Goal: Contribute content: Add original content to the website for others to see

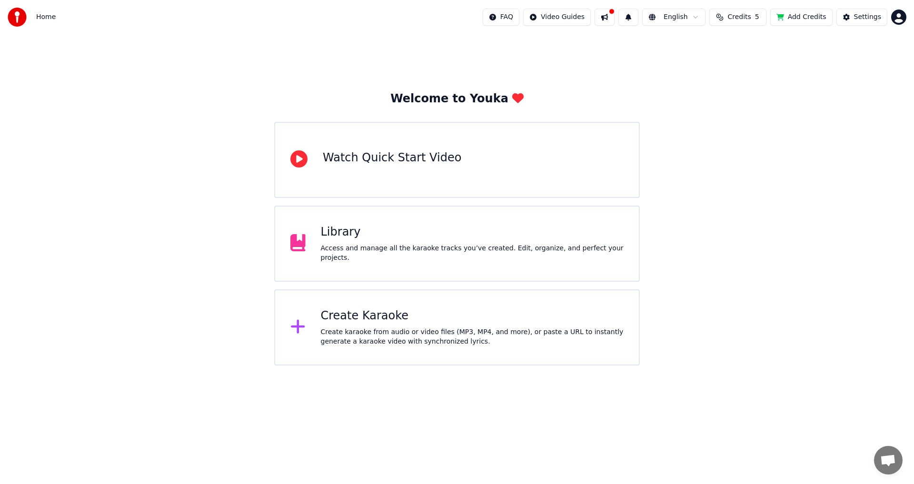
click at [440, 262] on div "Library Access and manage all the karaoke tracks you’ve created. Edit, organize…" at bounding box center [457, 244] width 366 height 76
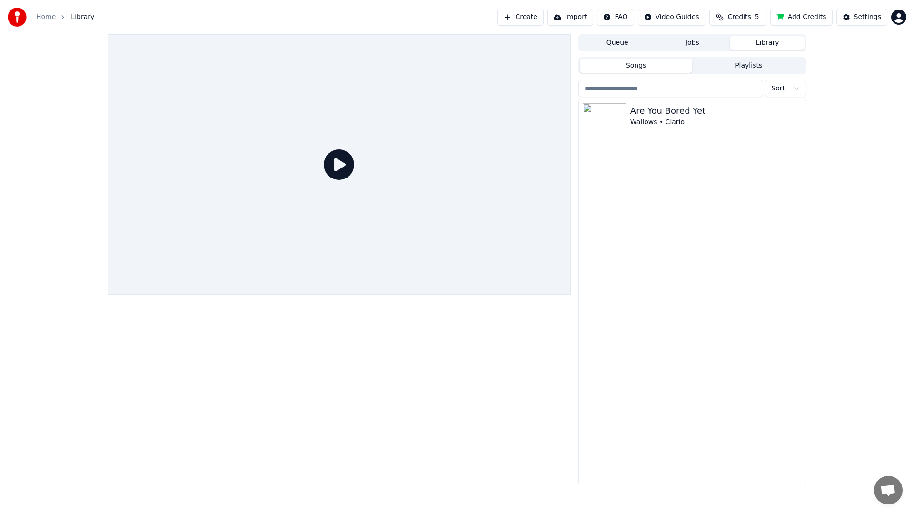
click at [564, 264] on div at bounding box center [339, 164] width 463 height 261
click at [571, 235] on div at bounding box center [339, 164] width 463 height 261
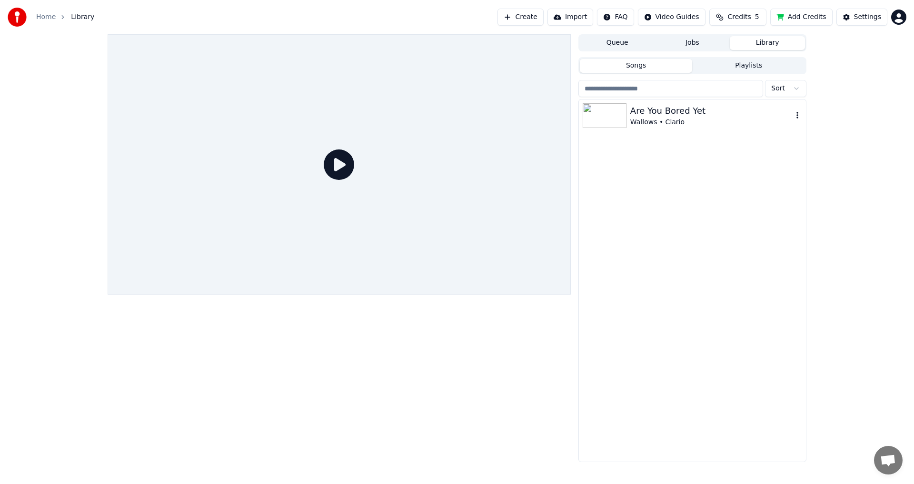
click at [652, 122] on div "Wallows • Clario" at bounding box center [712, 123] width 162 height 10
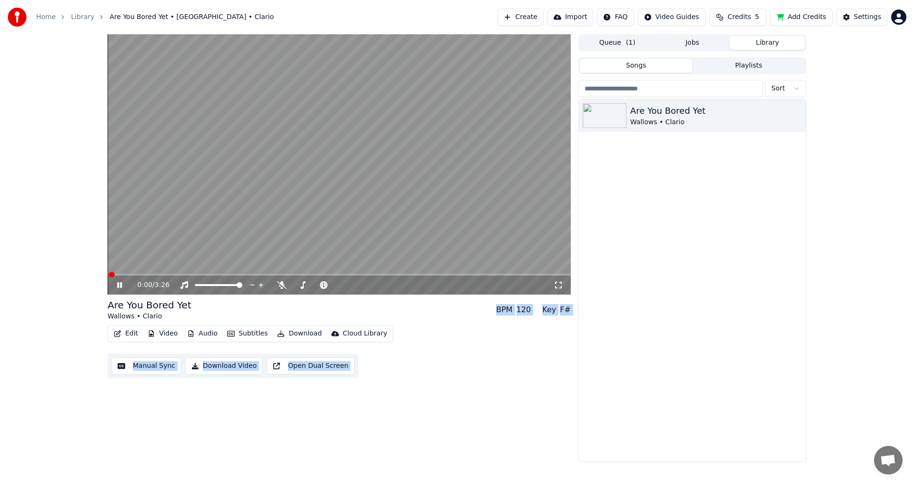
click at [255, 226] on video at bounding box center [339, 164] width 463 height 261
click at [117, 282] on icon at bounding box center [126, 285] width 22 height 8
click at [128, 275] on span at bounding box center [339, 275] width 463 height 2
click at [120, 284] on icon at bounding box center [126, 285] width 22 height 8
click at [119, 275] on span at bounding box center [119, 275] width 22 height 2
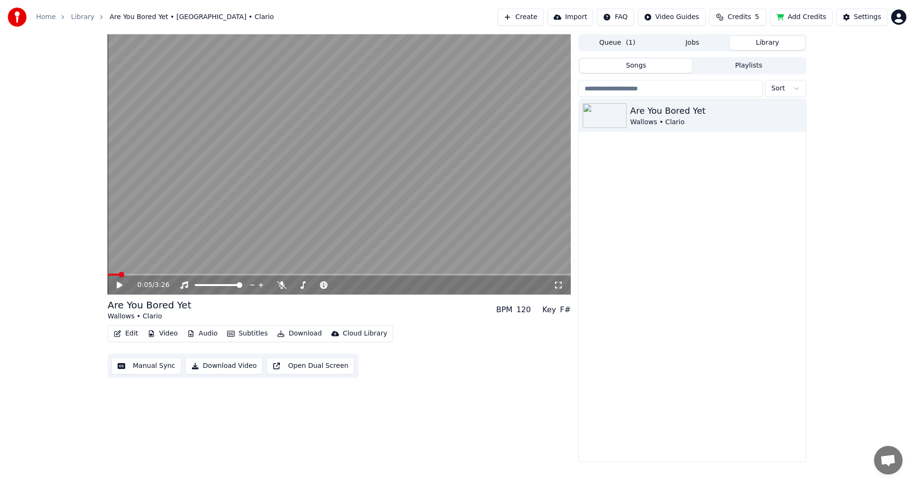
click at [144, 246] on video at bounding box center [339, 164] width 463 height 261
click at [114, 273] on video at bounding box center [339, 164] width 463 height 261
click at [111, 275] on span at bounding box center [115, 275] width 15 height 2
click at [117, 287] on icon at bounding box center [126, 285] width 22 height 8
click at [133, 274] on span at bounding box center [339, 275] width 463 height 2
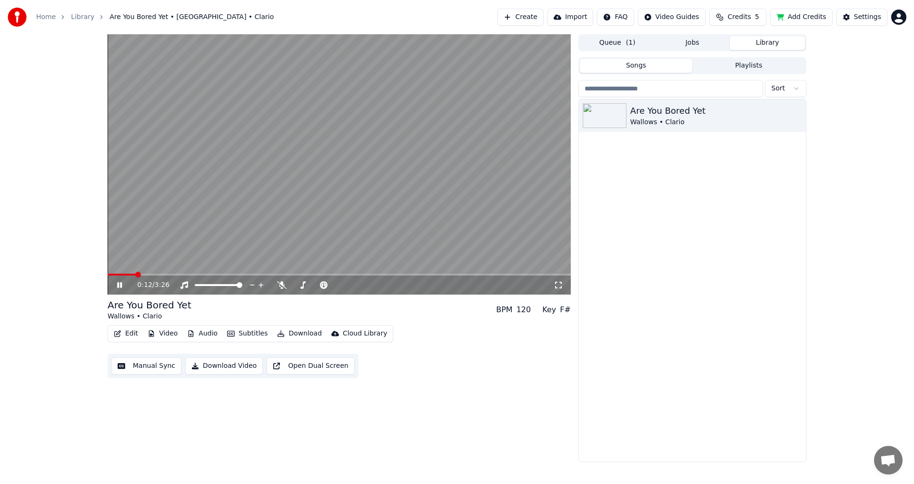
click at [211, 277] on div "0:12 / 3:26" at bounding box center [339, 285] width 463 height 19
click at [221, 273] on video at bounding box center [339, 164] width 463 height 261
click at [232, 275] on span at bounding box center [339, 275] width 463 height 2
click at [258, 232] on video at bounding box center [339, 164] width 463 height 261
click at [282, 287] on icon at bounding box center [282, 285] width 10 height 8
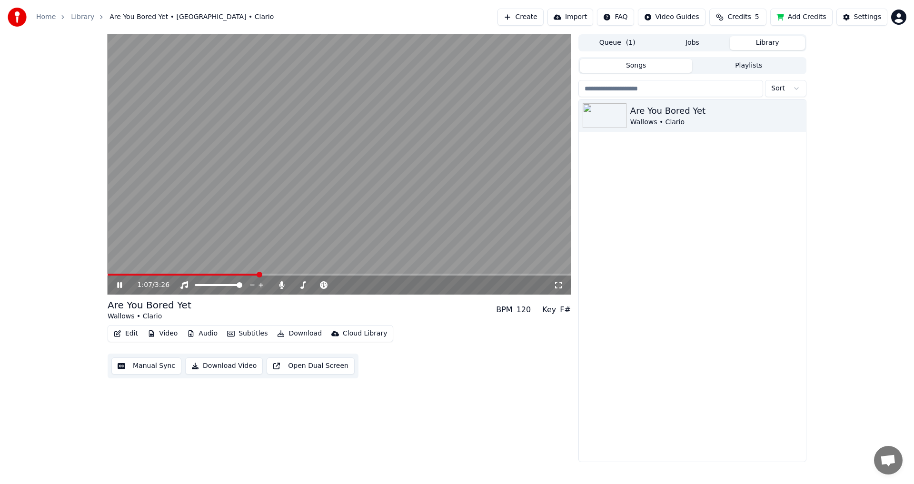
click at [386, 275] on span at bounding box center [339, 275] width 463 height 2
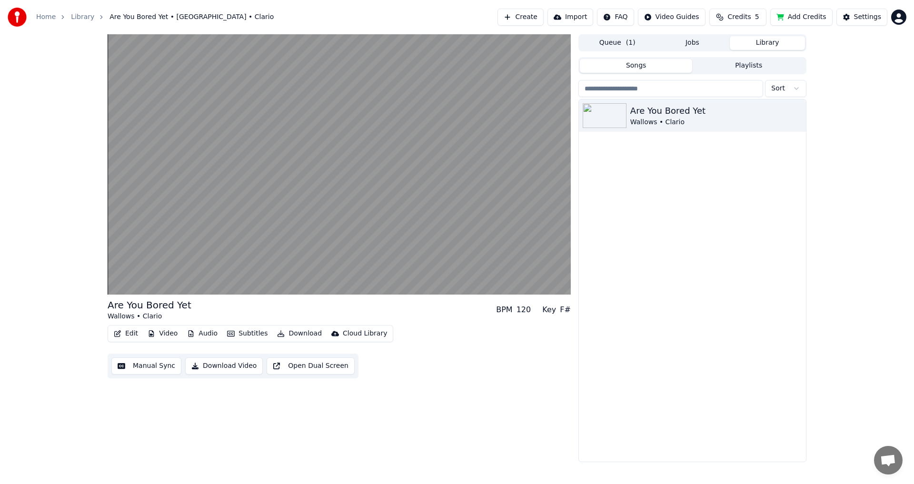
click at [762, 360] on div "Are You Bored Yet Wallows • Clario" at bounding box center [692, 281] width 227 height 362
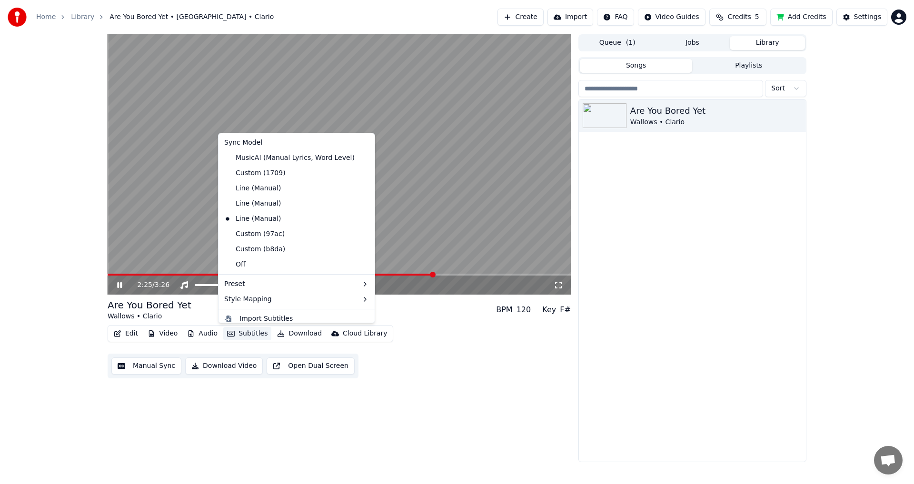
click at [246, 337] on button "Subtitles" at bounding box center [247, 333] width 48 height 13
click at [258, 159] on div "MusicAI (Manual Lyrics, Word Level)" at bounding box center [290, 158] width 138 height 15
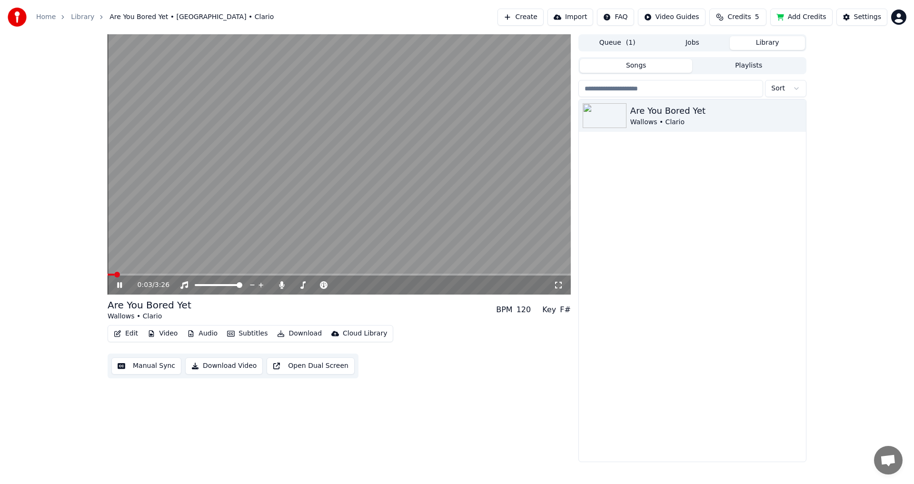
click at [108, 274] on span at bounding box center [111, 275] width 7 height 2
click at [119, 275] on span at bounding box center [114, 275] width 13 height 2
click at [108, 274] on span at bounding box center [110, 275] width 4 height 2
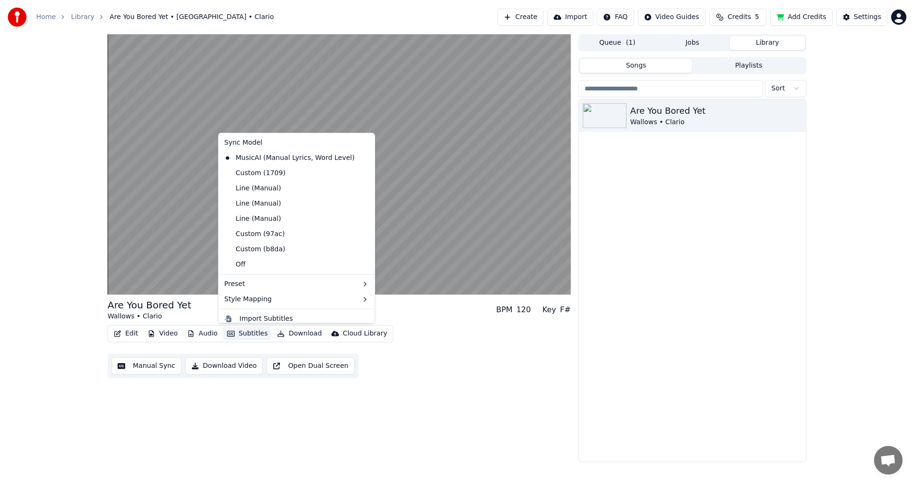
click at [251, 335] on button "Subtitles" at bounding box center [247, 333] width 48 height 13
click at [274, 175] on div "Custom (1709)" at bounding box center [255, 173] width 69 height 15
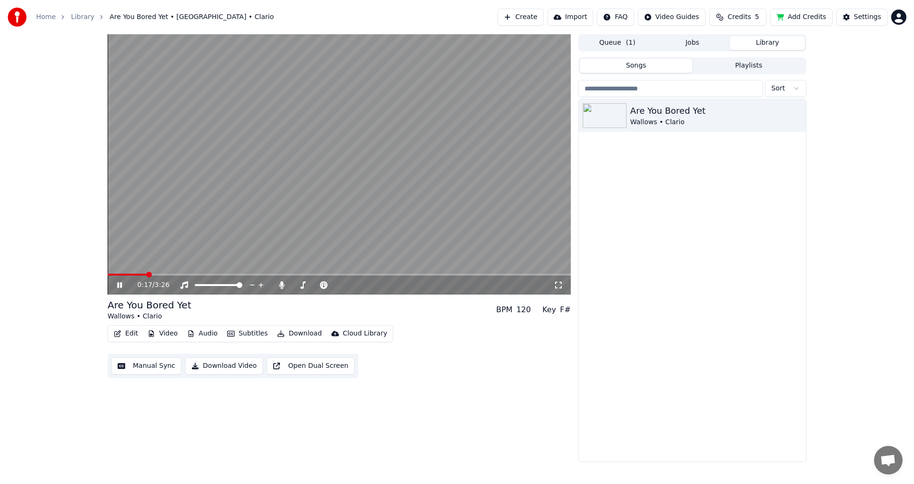
click at [120, 274] on span at bounding box center [127, 275] width 39 height 2
click at [112, 275] on span at bounding box center [118, 275] width 20 height 2
click at [220, 273] on video at bounding box center [339, 164] width 463 height 261
click at [224, 275] on span at bounding box center [339, 275] width 463 height 2
click at [223, 241] on video at bounding box center [339, 164] width 463 height 261
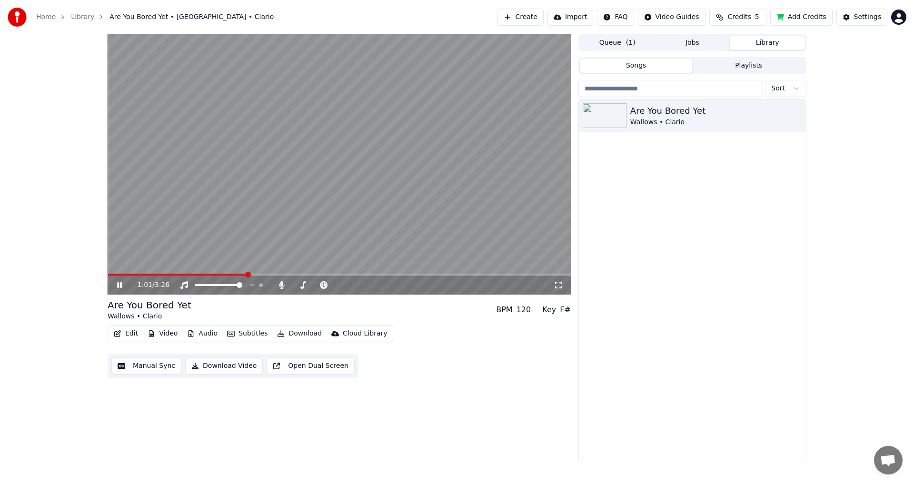
click at [377, 273] on video at bounding box center [339, 164] width 463 height 261
click at [377, 277] on div "1:01 / 3:26" at bounding box center [339, 285] width 463 height 19
click at [377, 275] on span at bounding box center [339, 275] width 463 height 2
click at [376, 274] on span at bounding box center [377, 275] width 6 height 6
click at [379, 250] on video at bounding box center [339, 164] width 463 height 261
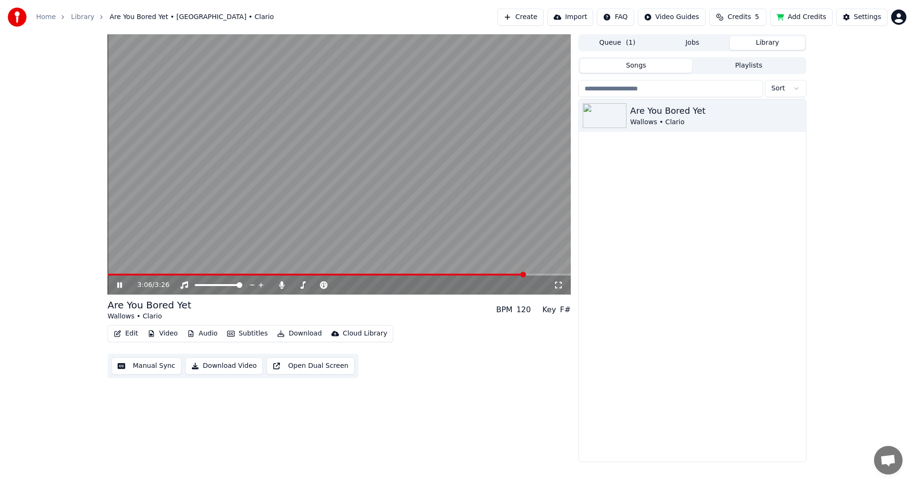
click at [459, 201] on video at bounding box center [339, 164] width 463 height 261
click at [252, 339] on button "Subtitles" at bounding box center [247, 333] width 48 height 13
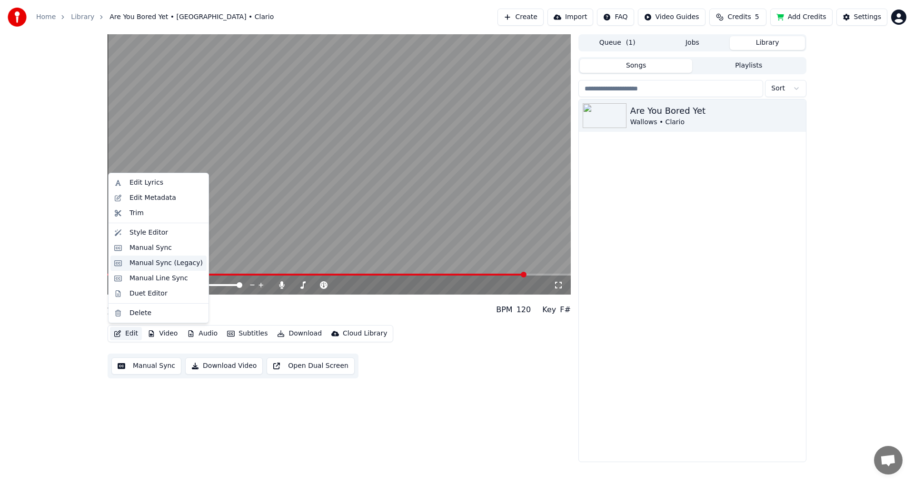
click at [144, 264] on div "Manual Sync (Legacy)" at bounding box center [166, 264] width 73 height 10
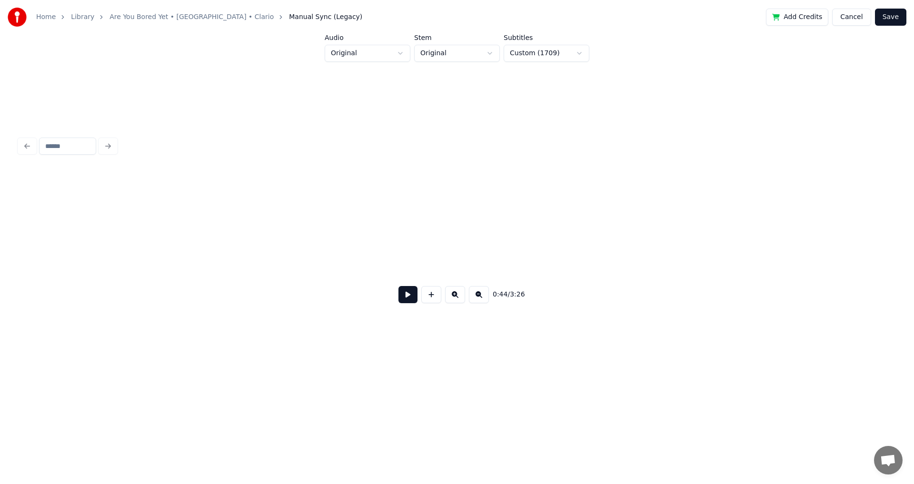
scroll to position [0, 4226]
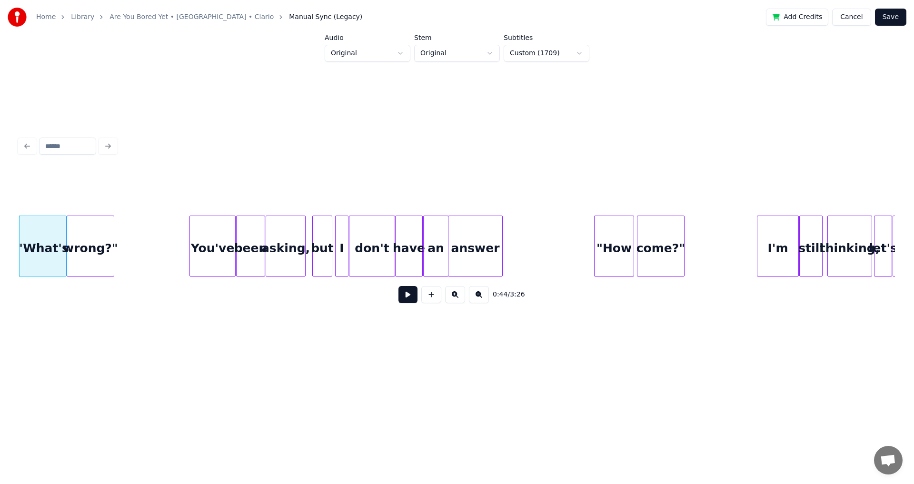
click at [180, 14] on link "Are You Bored Yet • [GEOGRAPHIC_DATA] • Clario" at bounding box center [192, 17] width 164 height 10
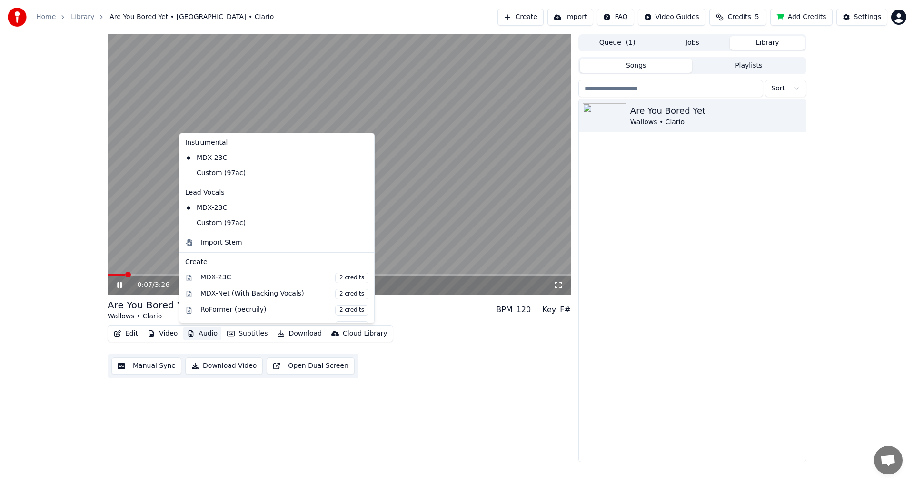
click at [204, 332] on button "Audio" at bounding box center [202, 333] width 38 height 13
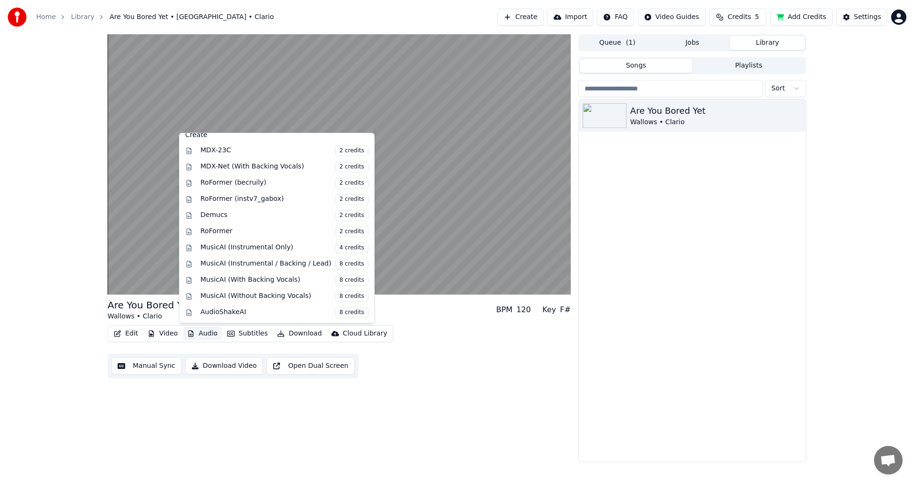
drag, startPoint x: 202, startPoint y: 337, endPoint x: 175, endPoint y: 344, distance: 27.6
click at [201, 338] on button "Audio" at bounding box center [202, 333] width 38 height 13
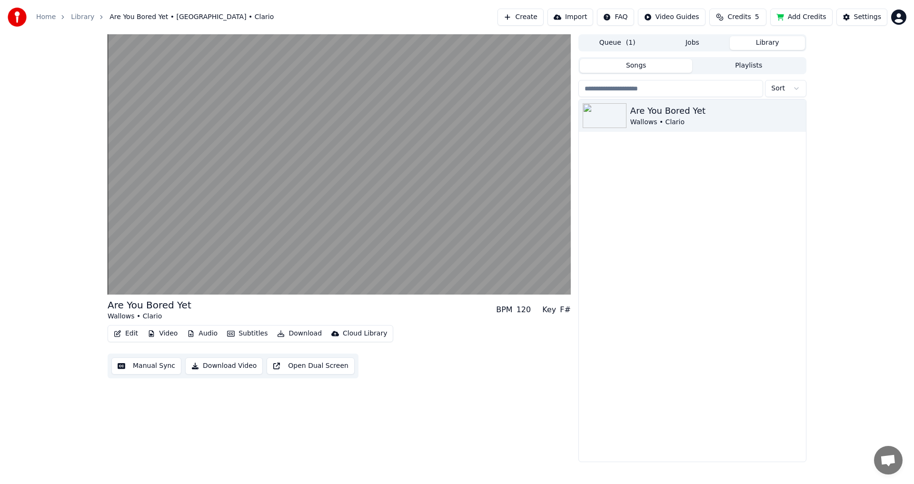
click at [165, 342] on div "Edit Video Audio Subtitles Download Cloud Library" at bounding box center [251, 333] width 286 height 17
click at [164, 339] on button "Video" at bounding box center [163, 333] width 38 height 13
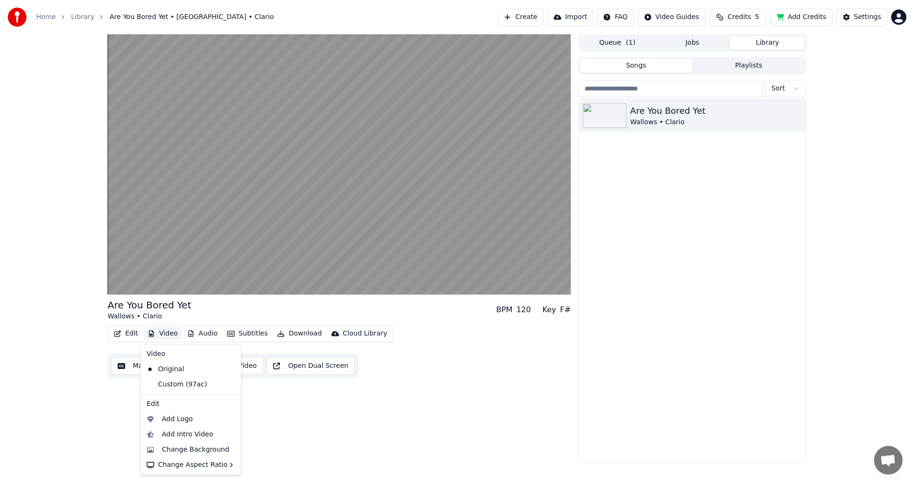
click at [824, 185] on div "Are You Bored Yet Wallows • Clario BPM 120 Key F# Edit Video Audio Subtitles Do…" at bounding box center [457, 248] width 914 height 428
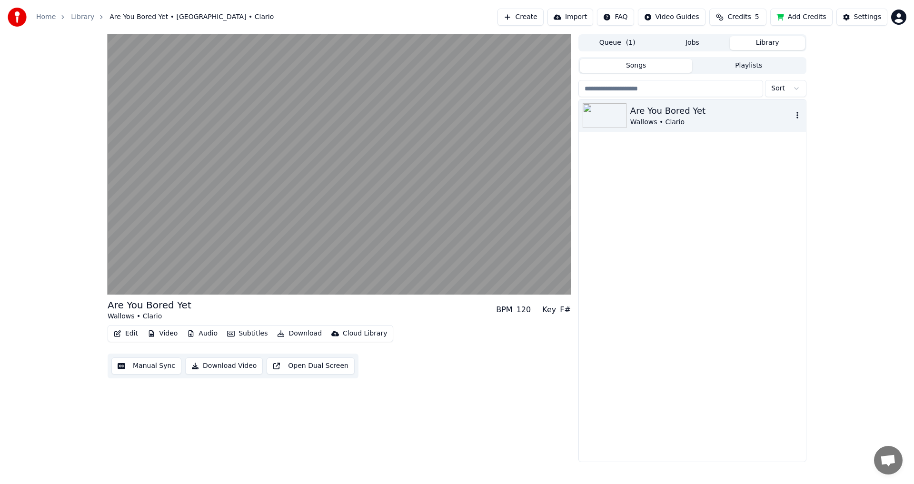
click at [784, 88] on html "Home Library Are You Bored Yet • [GEOGRAPHIC_DATA] • Clario Create Import FAQ V…" at bounding box center [457, 242] width 914 height 484
click at [709, 253] on html "Home Library Are You Bored Yet • [GEOGRAPHIC_DATA] • Clario Create Import FAQ V…" at bounding box center [457, 242] width 914 height 484
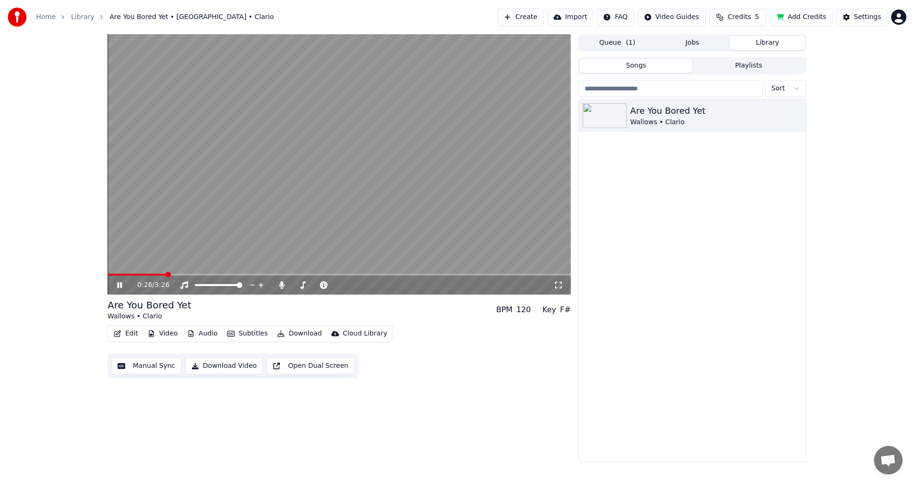
click at [315, 178] on video at bounding box center [339, 164] width 463 height 261
click at [662, 17] on html "Home Library Are You Bored Yet • [GEOGRAPHIC_DATA] • Clario Create Import FAQ V…" at bounding box center [457, 242] width 914 height 484
click at [672, 40] on div "Quick Start Guide" at bounding box center [683, 37] width 67 height 15
click at [157, 272] on video at bounding box center [339, 164] width 463 height 261
click at [154, 275] on span at bounding box center [138, 275] width 60 height 2
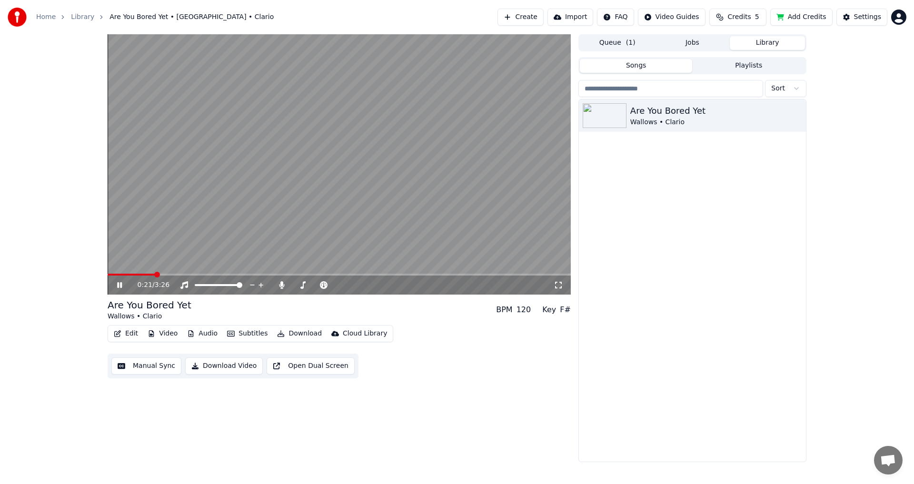
click at [175, 241] on video at bounding box center [339, 164] width 463 height 261
click at [242, 332] on button "Subtitles" at bounding box center [247, 333] width 48 height 13
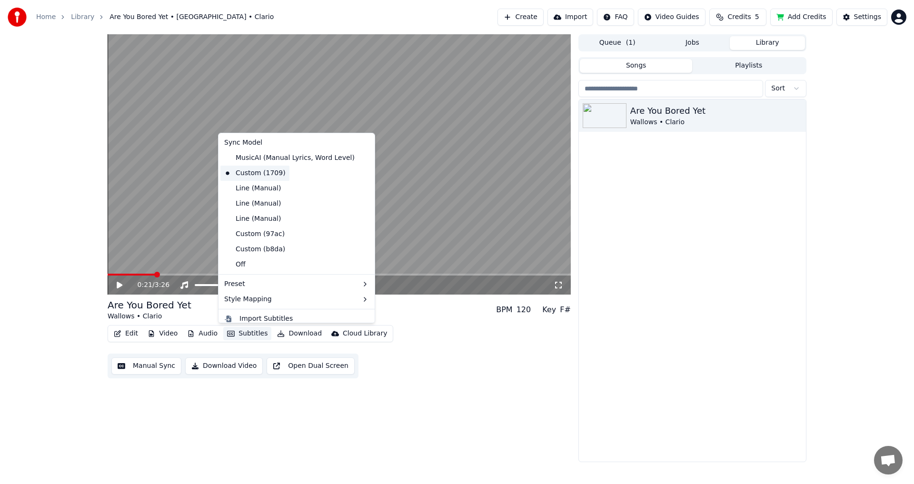
click at [272, 172] on div "Custom (1709)" at bounding box center [255, 173] width 69 height 15
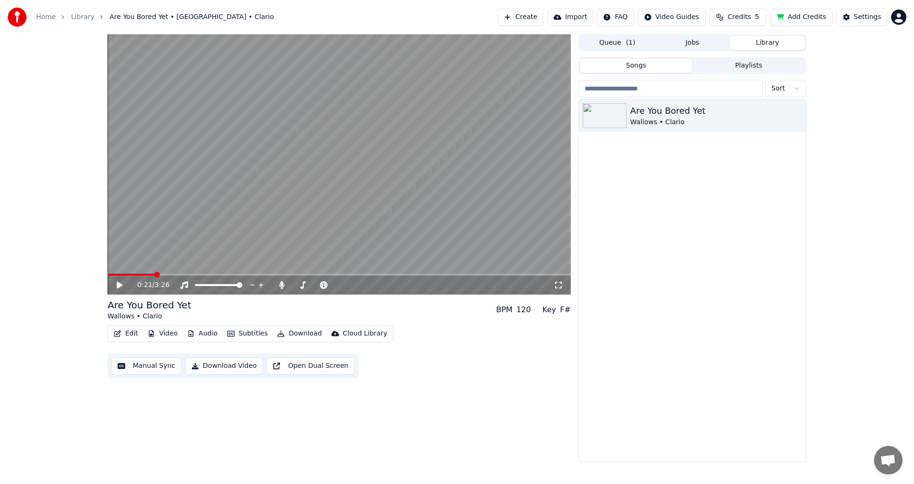
click at [272, 172] on video at bounding box center [339, 164] width 463 height 261
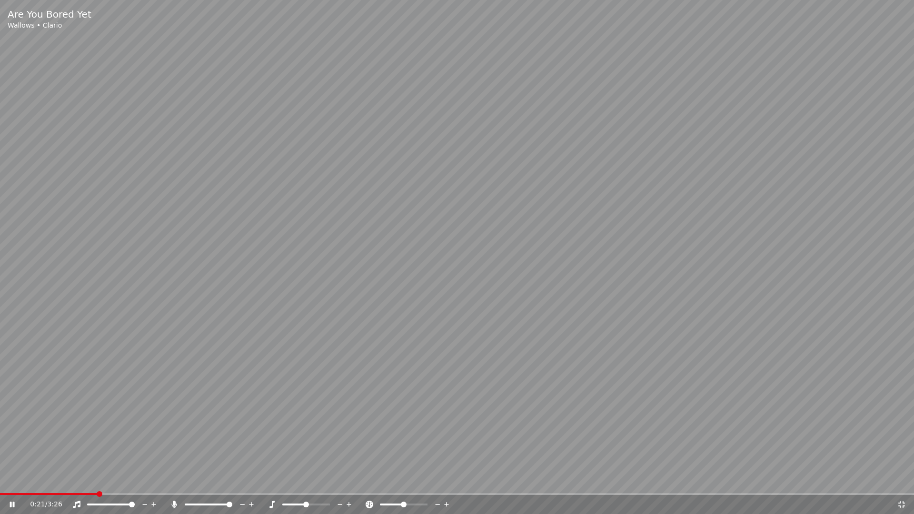
click at [363, 262] on video at bounding box center [457, 257] width 914 height 514
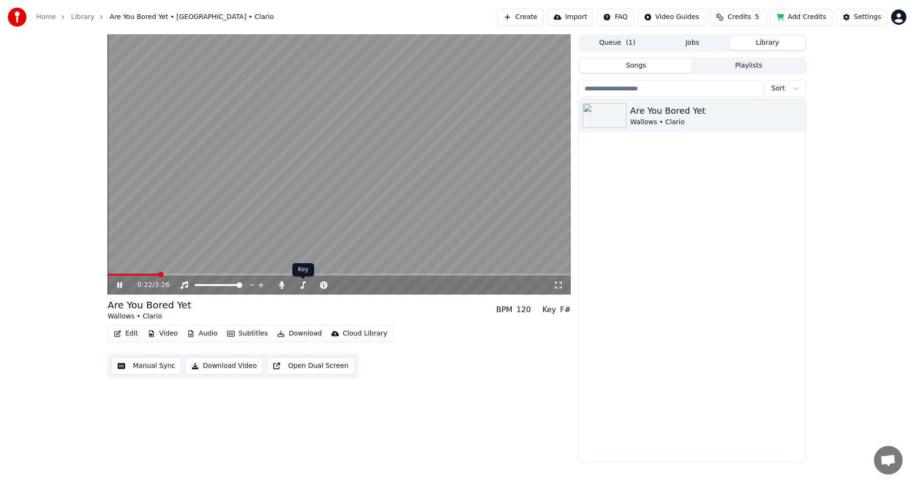
click at [222, 234] on video at bounding box center [339, 164] width 463 height 261
click at [231, 332] on icon "button" at bounding box center [231, 334] width 8 height 6
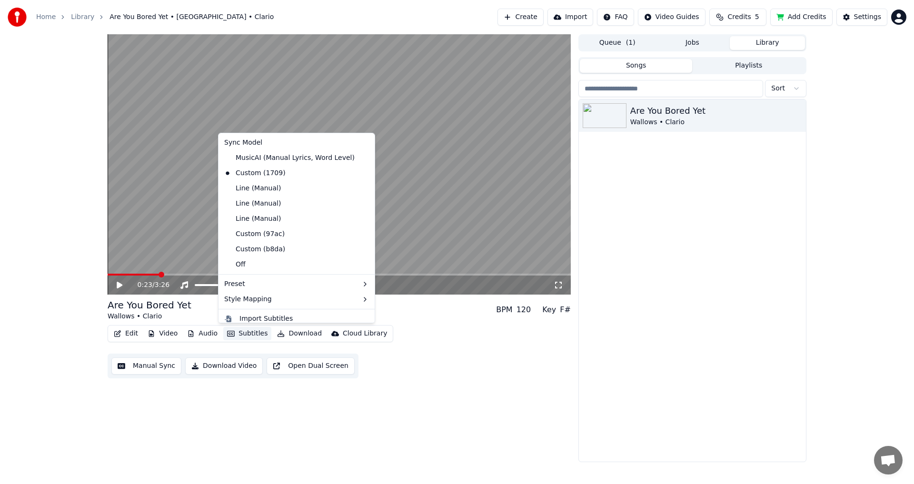
click at [231, 332] on icon "button" at bounding box center [231, 334] width 8 height 6
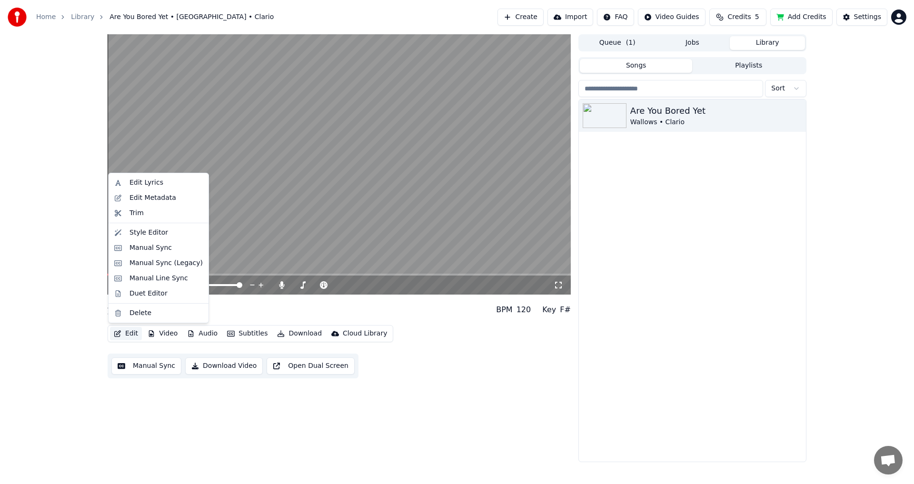
click at [133, 329] on button "Edit" at bounding box center [126, 333] width 32 height 13
click at [140, 184] on div "Edit Lyrics" at bounding box center [147, 183] width 34 height 10
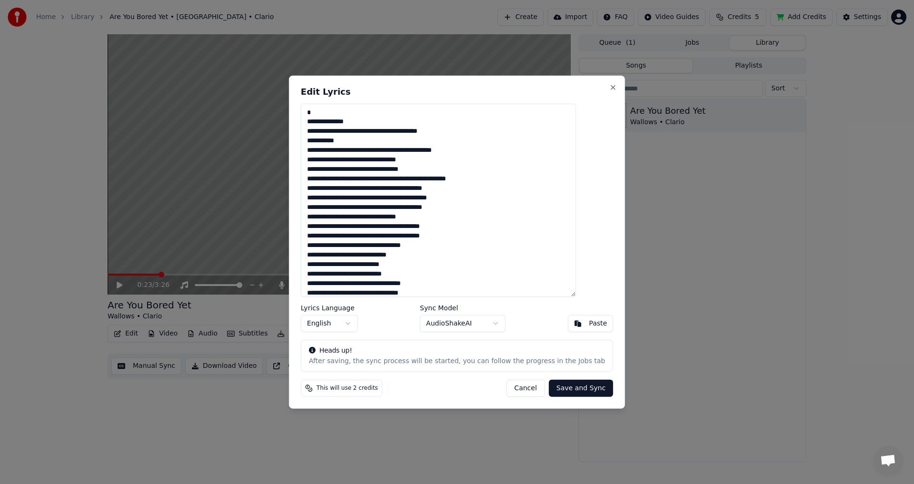
type textarea "**********"
click at [562, 389] on button "Save and Sync" at bounding box center [581, 388] width 64 height 17
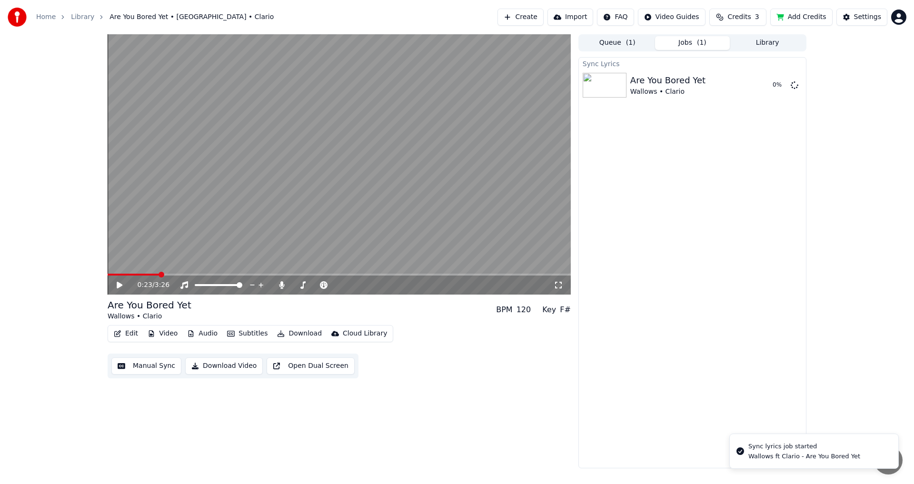
click at [150, 275] on span at bounding box center [134, 275] width 52 height 2
click at [129, 274] on div "0:19 / 3:26" at bounding box center [339, 164] width 463 height 261
click at [157, 277] on span at bounding box center [160, 275] width 6 height 6
click at [168, 274] on span at bounding box center [339, 275] width 463 height 2
click at [186, 274] on span at bounding box center [339, 275] width 463 height 2
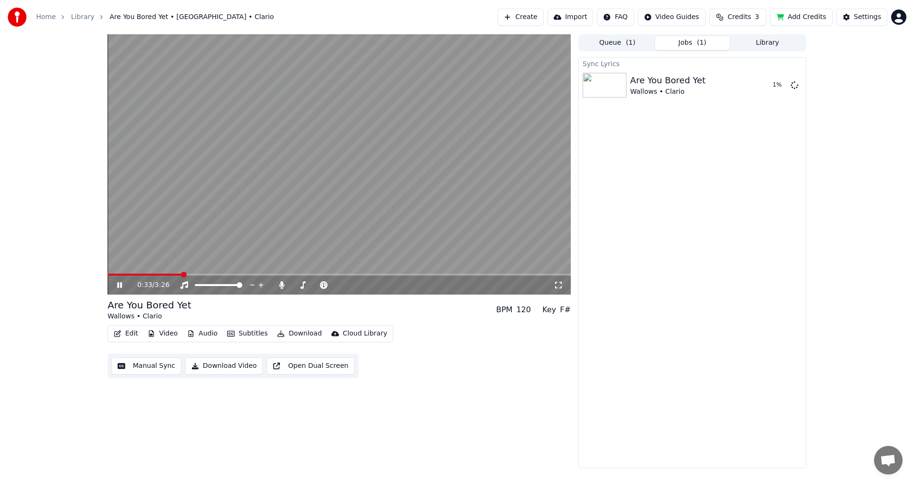
click at [182, 274] on span at bounding box center [145, 275] width 74 height 2
click at [194, 275] on span at bounding box center [339, 275] width 463 height 2
click at [207, 272] on video at bounding box center [339, 164] width 463 height 261
click at [206, 273] on div "0:38 / 3:26" at bounding box center [339, 164] width 463 height 261
click at [206, 273] on video at bounding box center [339, 164] width 463 height 261
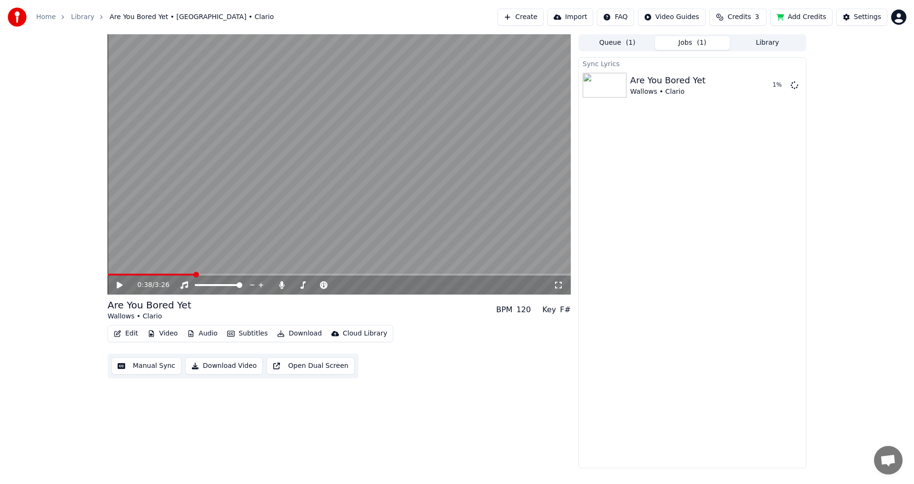
click at [206, 273] on video at bounding box center [339, 164] width 463 height 261
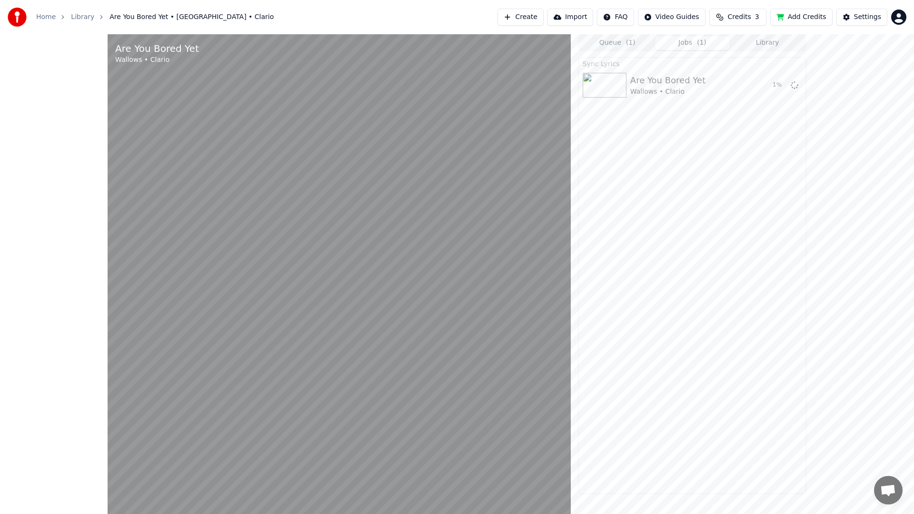
click at [261, 444] on video at bounding box center [339, 291] width 463 height 514
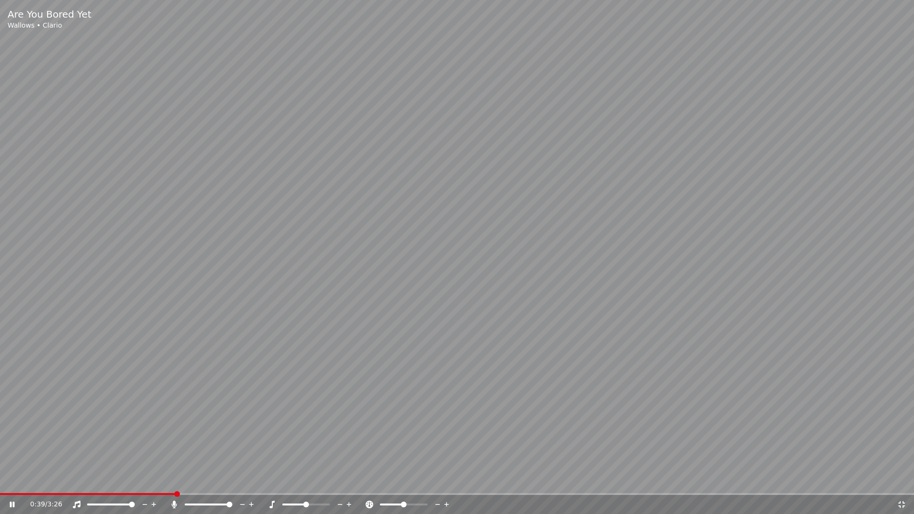
click at [261, 444] on video at bounding box center [457, 257] width 914 height 514
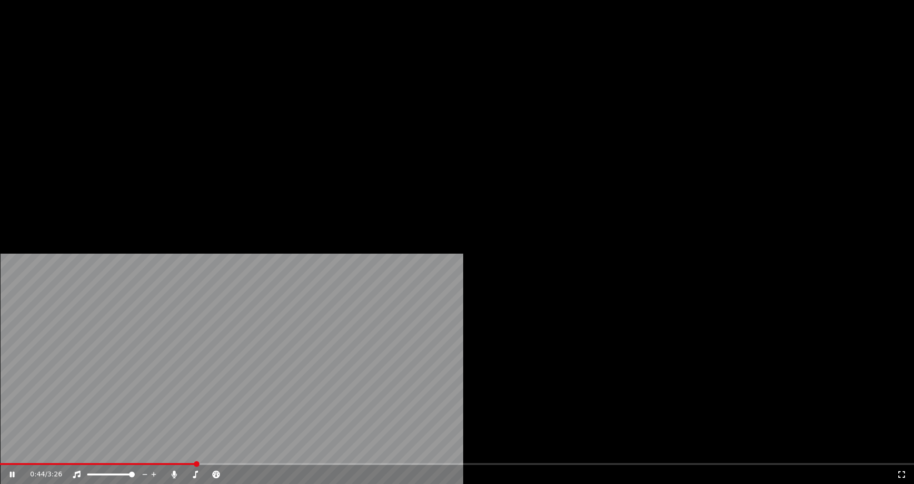
click at [208, 463] on span at bounding box center [457, 464] width 914 height 2
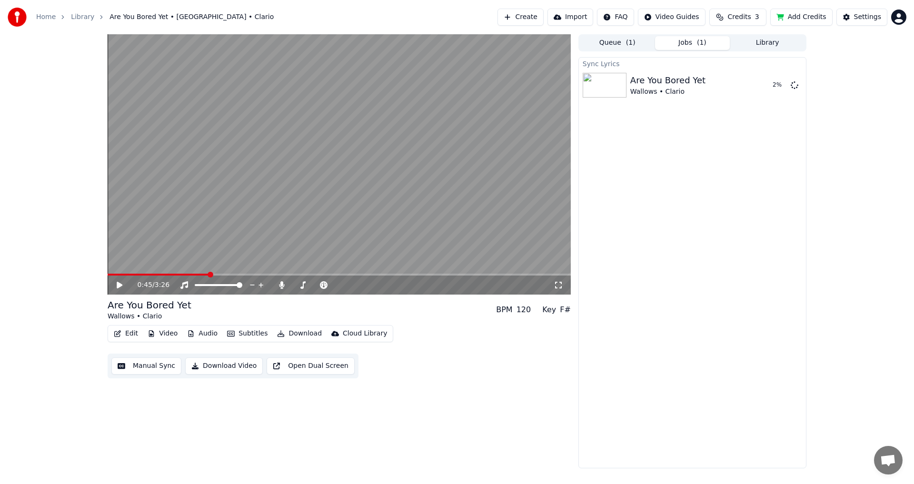
click at [127, 326] on div "Edit Video Audio Subtitles Download Cloud Library" at bounding box center [251, 333] width 286 height 17
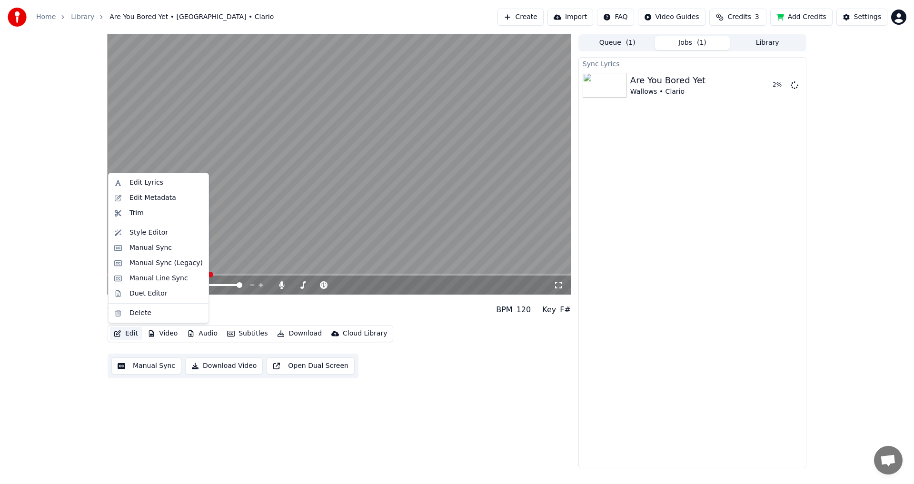
click at [127, 328] on button "Edit" at bounding box center [126, 333] width 32 height 13
click at [149, 264] on div "Manual Sync (Legacy)" at bounding box center [166, 264] width 73 height 10
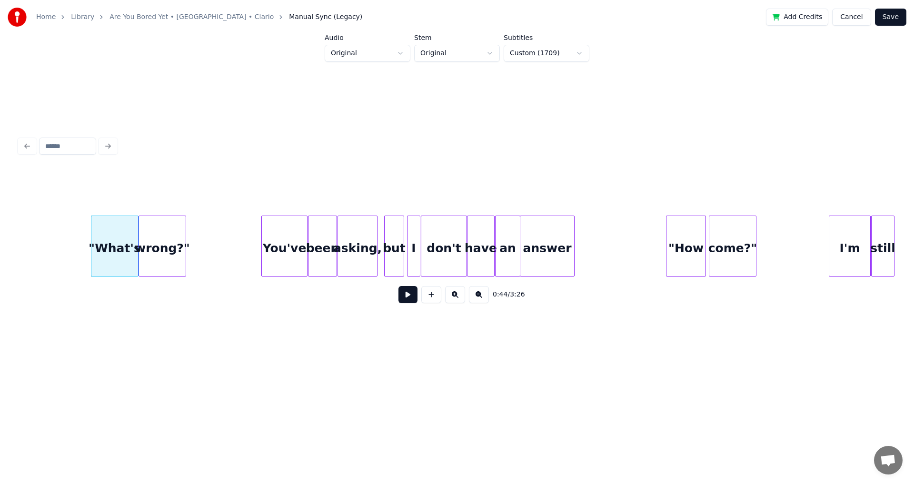
scroll to position [0, 4056]
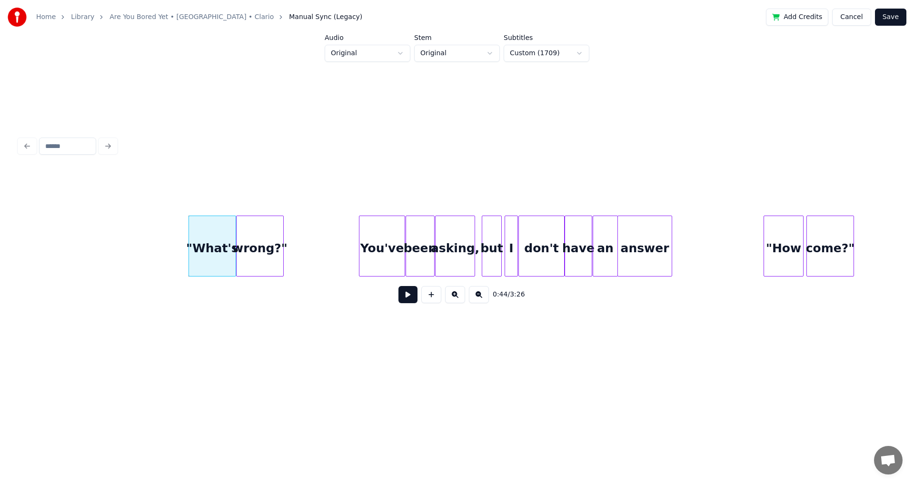
click at [859, 16] on button "Cancel" at bounding box center [852, 17] width 39 height 17
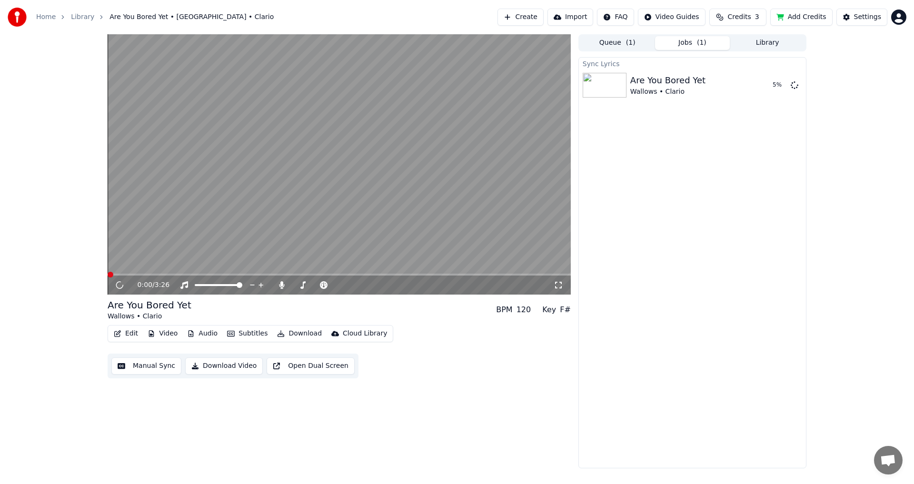
click at [126, 337] on button "Edit" at bounding box center [126, 333] width 32 height 13
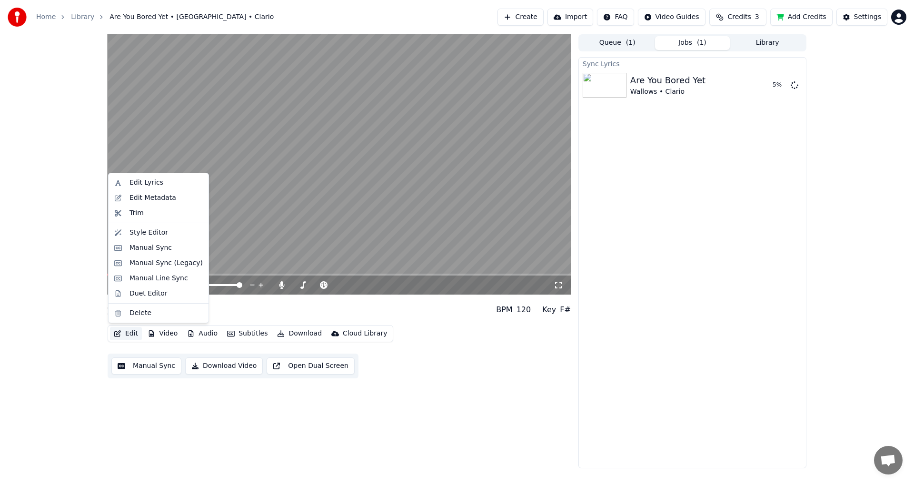
click at [290, 241] on video at bounding box center [339, 164] width 463 height 261
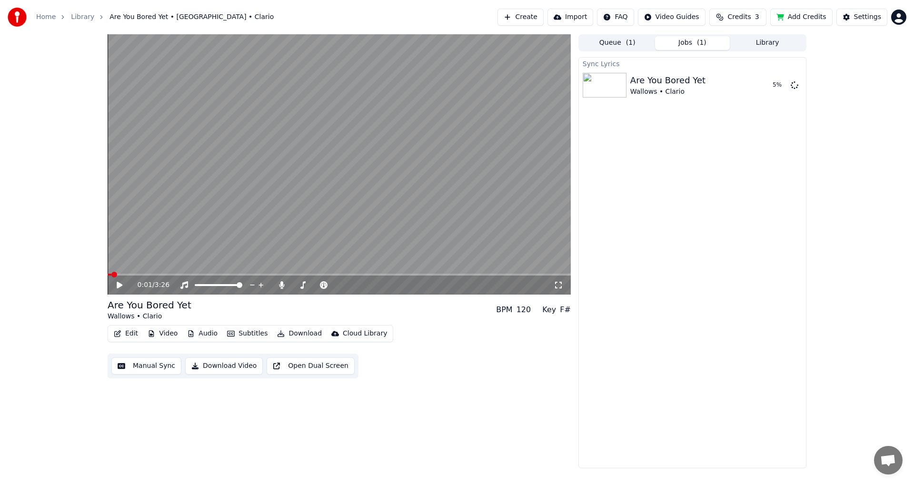
click at [202, 216] on video at bounding box center [339, 164] width 463 height 261
click at [154, 273] on video at bounding box center [339, 164] width 463 height 261
click at [154, 275] on span at bounding box center [339, 275] width 463 height 2
click at [191, 242] on video at bounding box center [339, 164] width 463 height 261
click at [192, 242] on video at bounding box center [339, 164] width 463 height 261
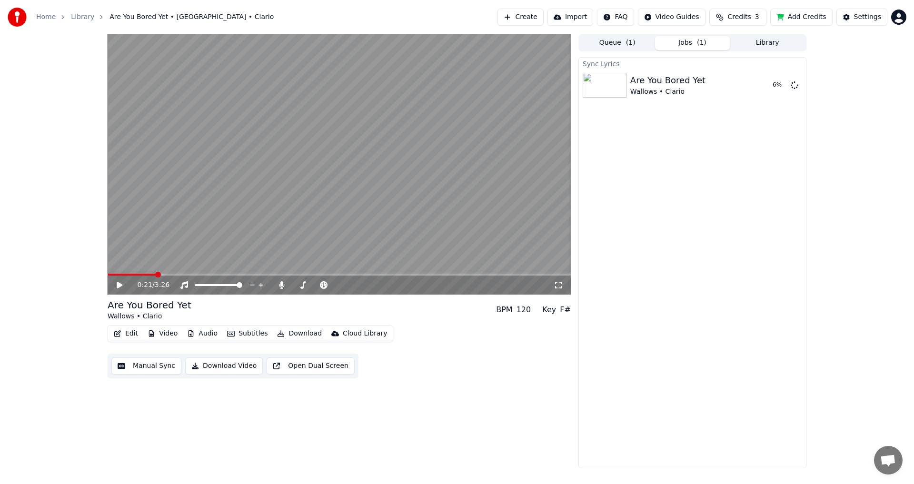
click at [124, 330] on button "Edit" at bounding box center [126, 333] width 32 height 13
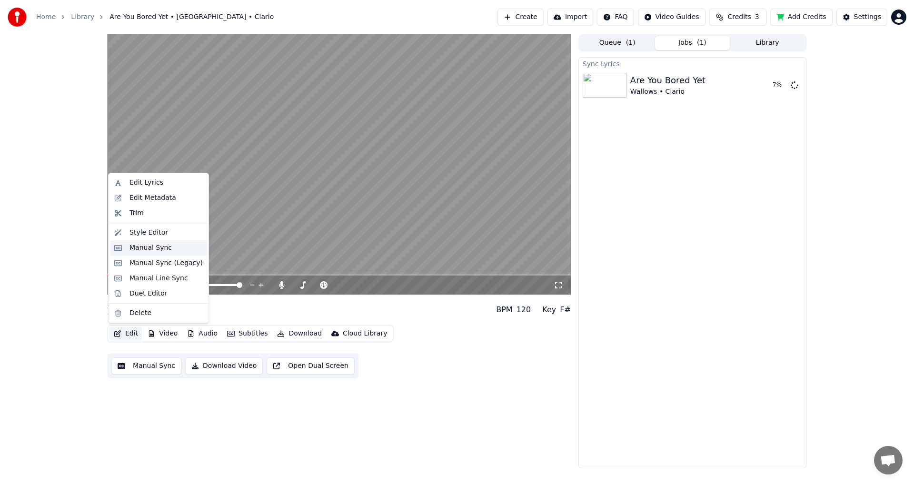
click at [160, 249] on div "Manual Sync" at bounding box center [151, 248] width 42 height 10
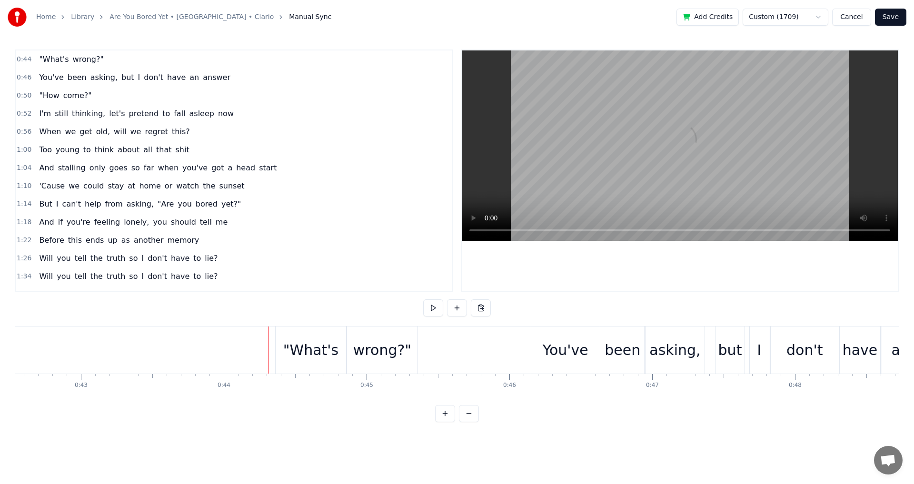
scroll to position [0, 6062]
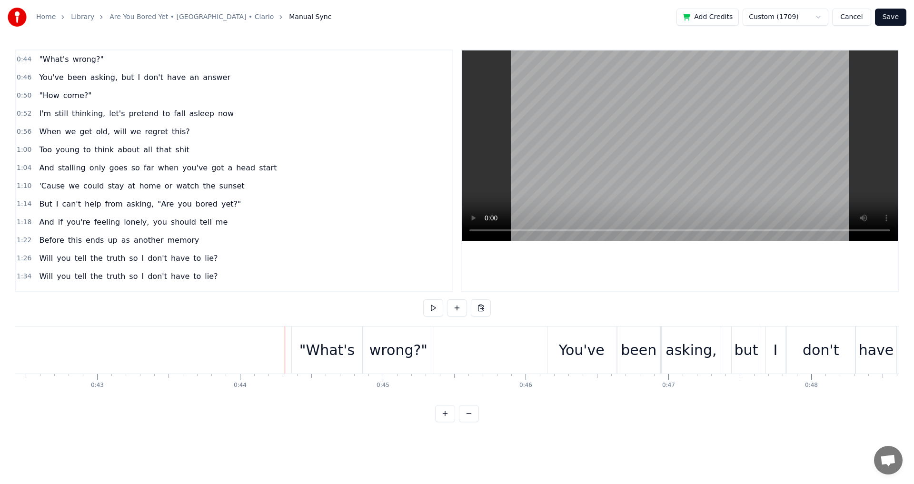
click at [278, 356] on div at bounding box center [277, 350] width 0 height 47
click at [867, 15] on button "Cancel" at bounding box center [852, 17] width 39 height 17
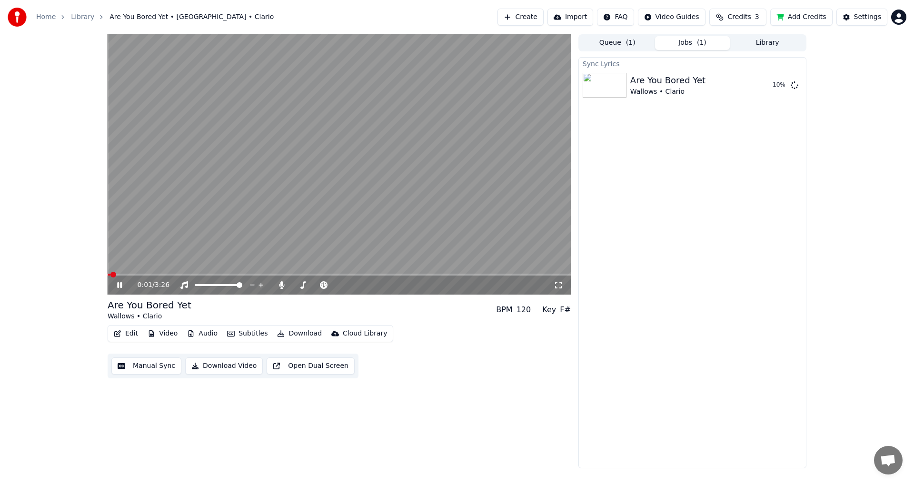
click at [229, 229] on video at bounding box center [339, 164] width 463 height 261
click at [121, 333] on icon "button" at bounding box center [118, 334] width 8 height 7
click at [118, 332] on icon "button" at bounding box center [118, 334] width 8 height 7
click at [164, 211] on video at bounding box center [339, 164] width 463 height 261
click at [130, 333] on button "Edit" at bounding box center [126, 333] width 32 height 13
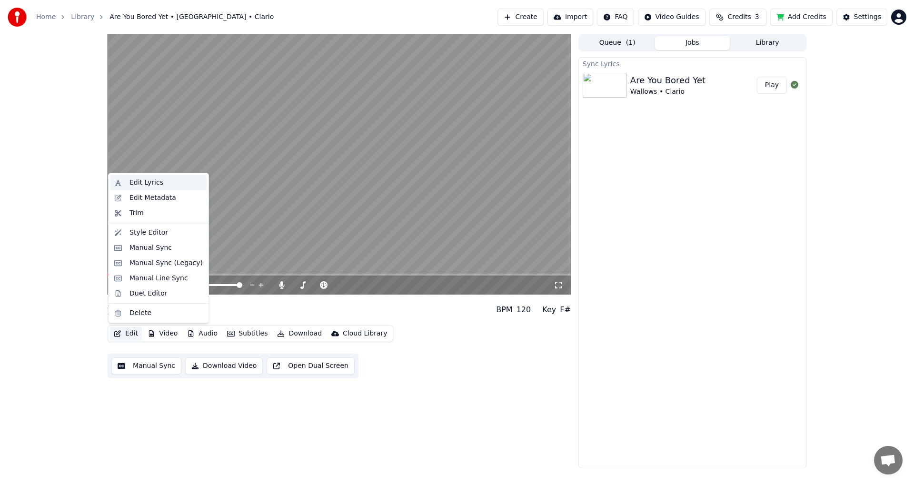
click at [136, 185] on div "Edit Lyrics" at bounding box center [147, 183] width 34 height 10
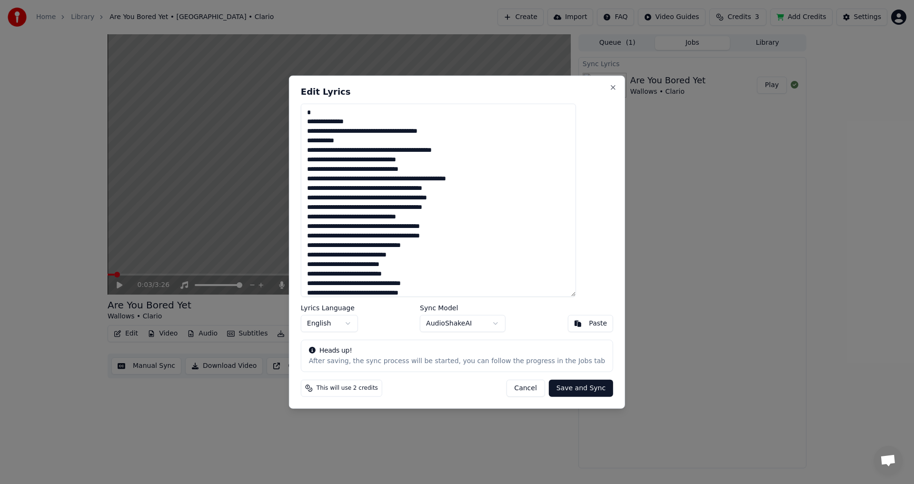
drag, startPoint x: 332, startPoint y: 110, endPoint x: 304, endPoint y: 111, distance: 28.1
click at [305, 111] on body "Home Library Are You Bored Yet • [GEOGRAPHIC_DATA] • Clario Create Import FAQ V…" at bounding box center [457, 242] width 914 height 484
click at [556, 384] on button "Save and Sync" at bounding box center [581, 388] width 64 height 17
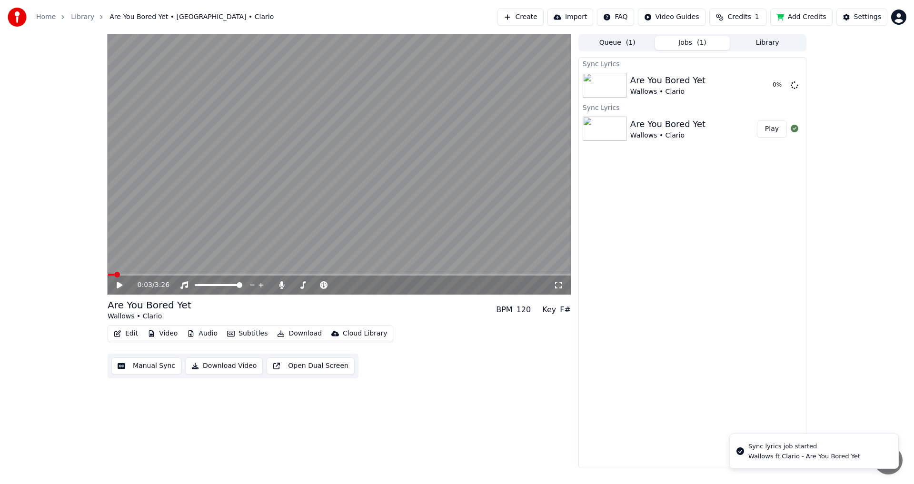
click at [182, 235] on video at bounding box center [339, 164] width 463 height 261
click at [127, 330] on button "Edit" at bounding box center [126, 333] width 32 height 13
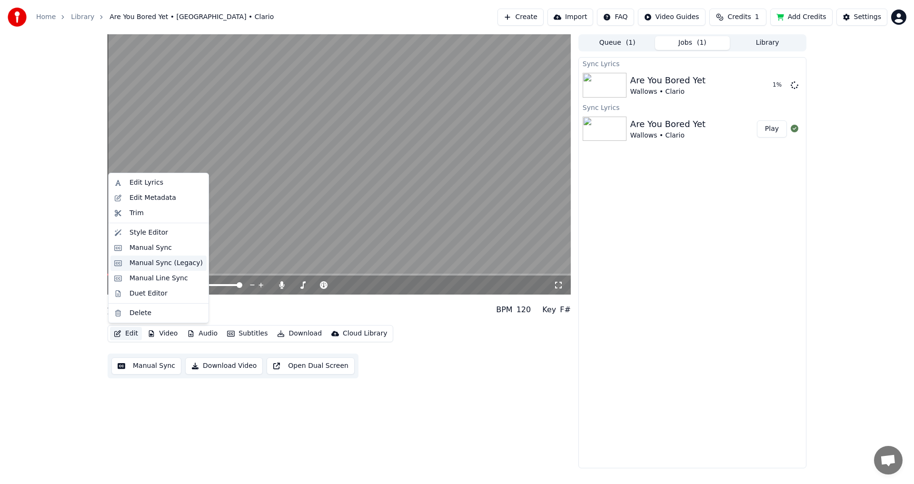
click at [148, 262] on div "Manual Sync (Legacy)" at bounding box center [166, 264] width 73 height 10
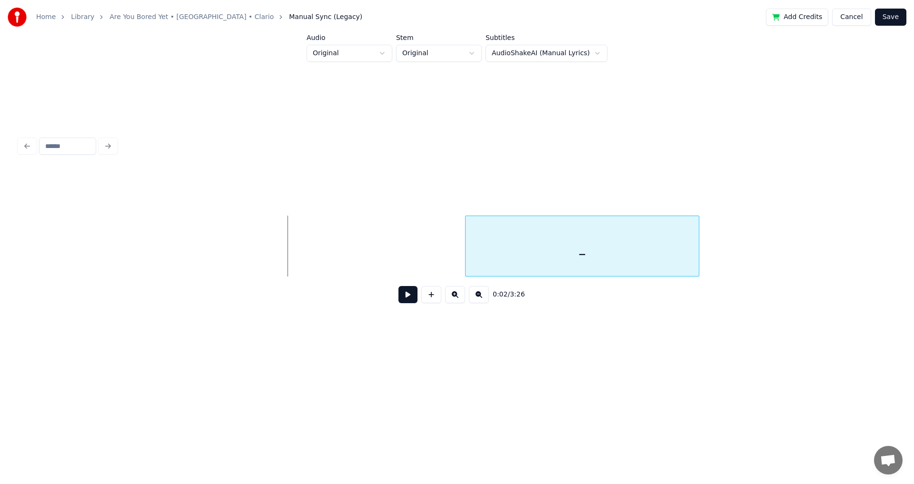
click at [527, 256] on div "_" at bounding box center [582, 248] width 233 height 65
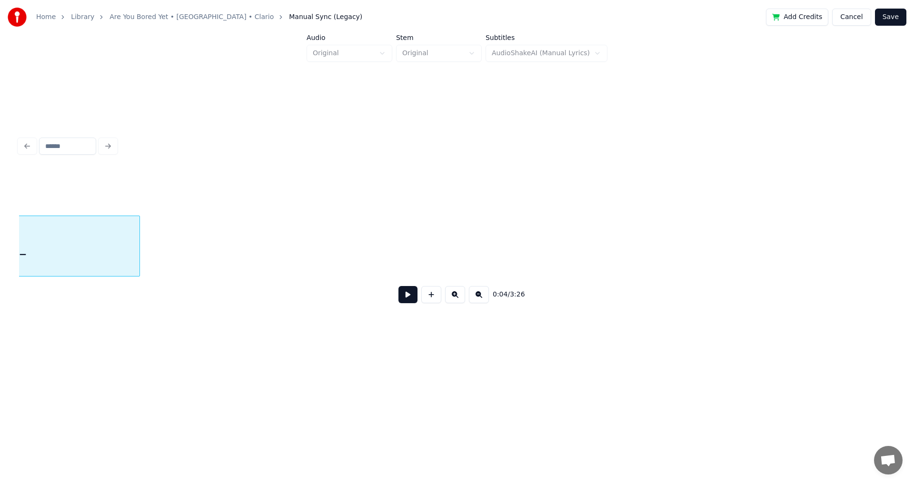
scroll to position [0, 457]
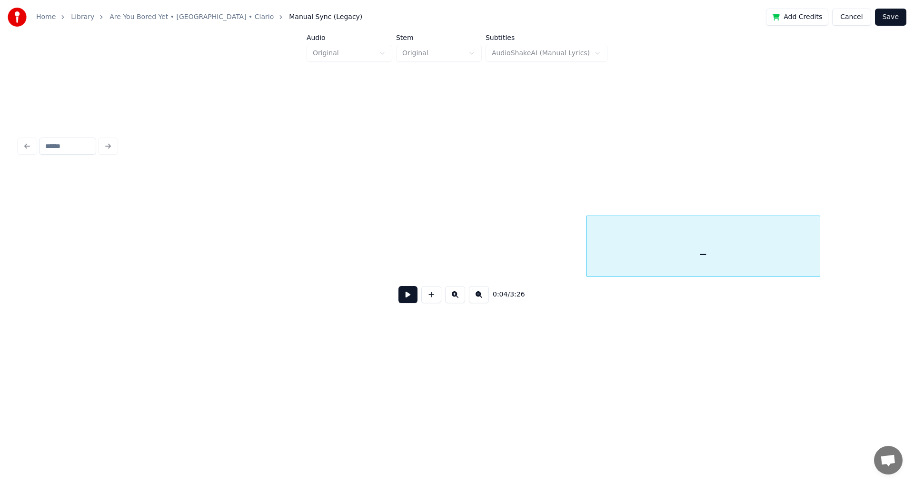
click at [645, 241] on div "_" at bounding box center [703, 248] width 233 height 65
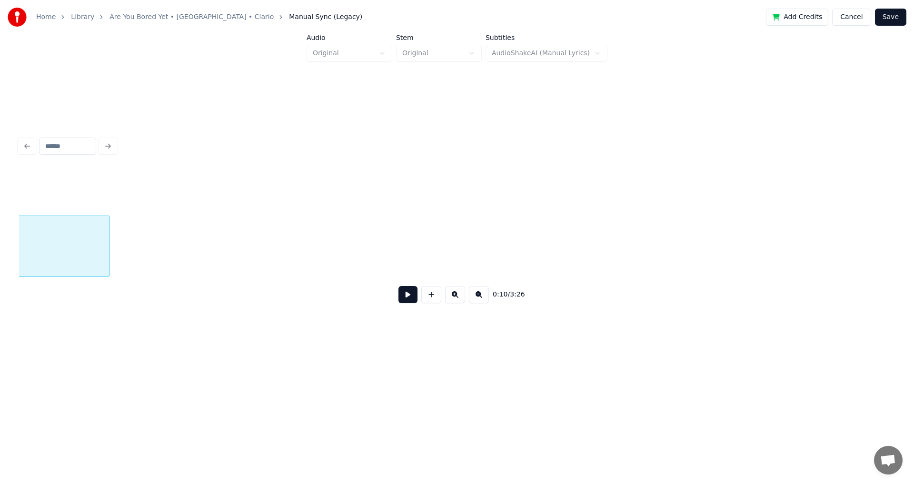
scroll to position [0, 1030]
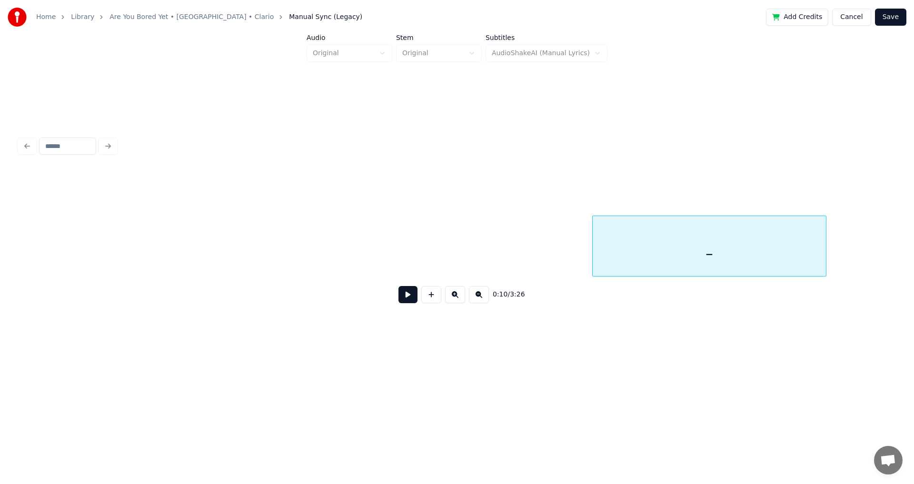
click at [653, 266] on div "_" at bounding box center [709, 248] width 233 height 65
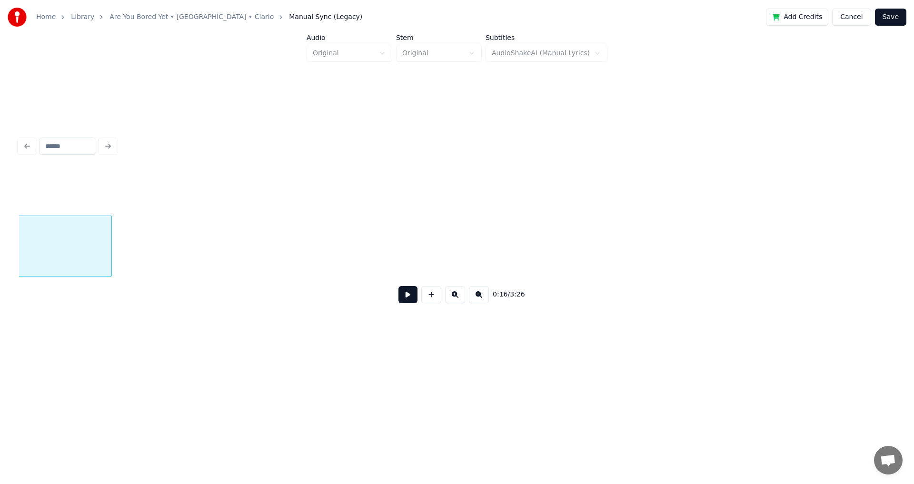
scroll to position [0, 1611]
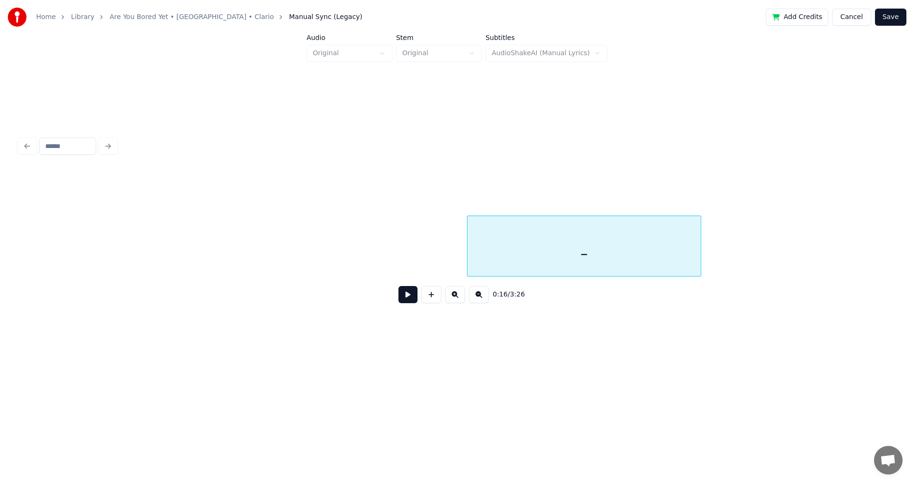
click at [525, 249] on div "_" at bounding box center [584, 248] width 233 height 65
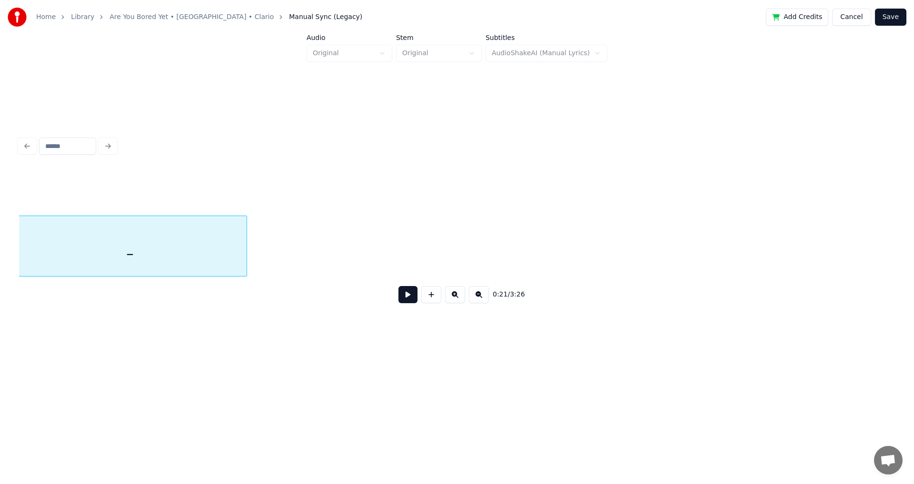
scroll to position [0, 2061]
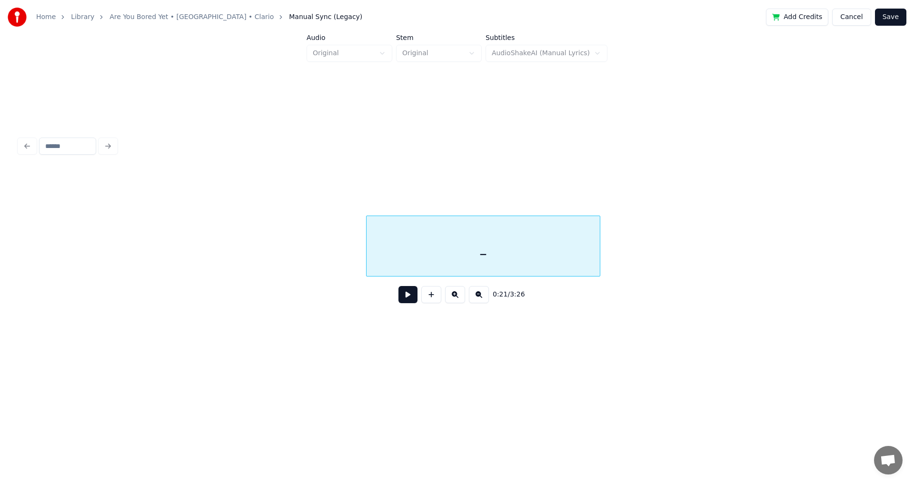
click at [600, 271] on div "_" at bounding box center [483, 248] width 233 height 65
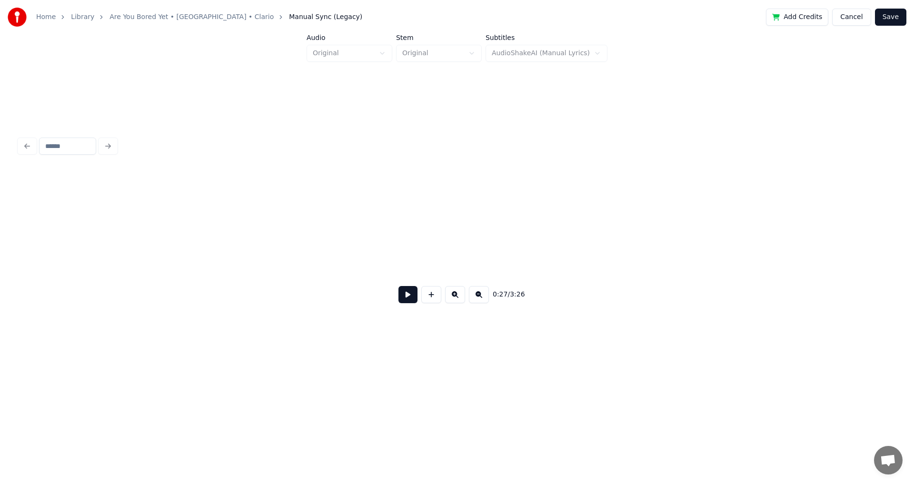
scroll to position [0, 2599]
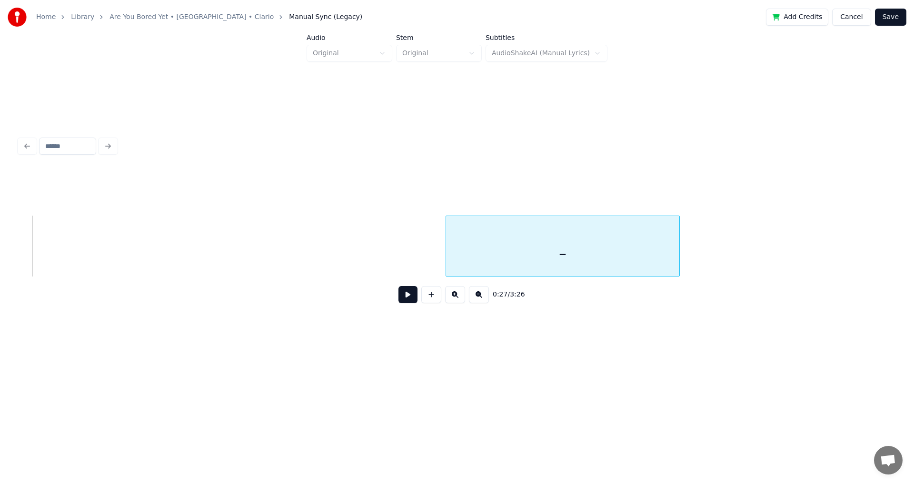
click at [612, 276] on div "_" at bounding box center [457, 246] width 876 height 61
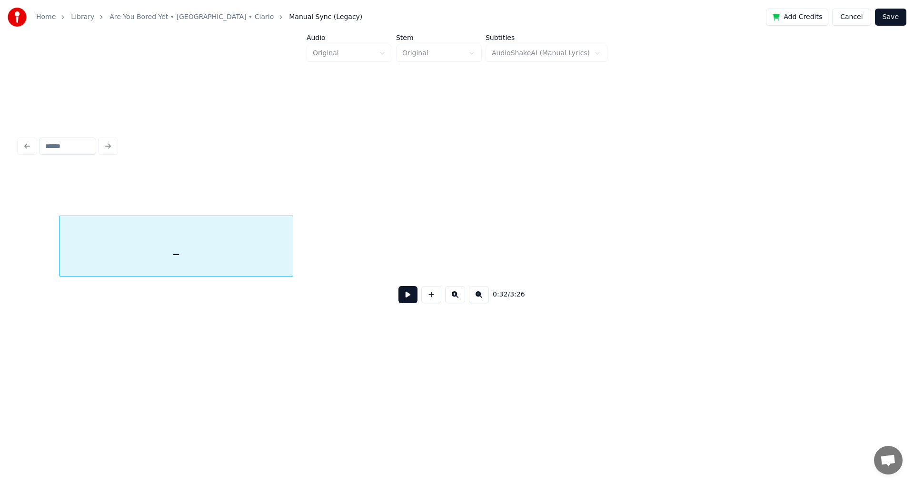
click at [293, 251] on div "_" at bounding box center [176, 248] width 233 height 65
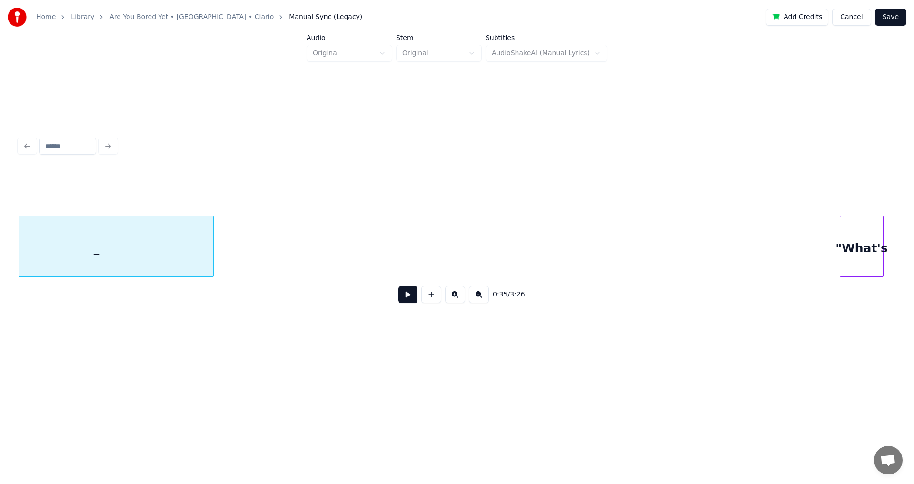
scroll to position [0, 3370]
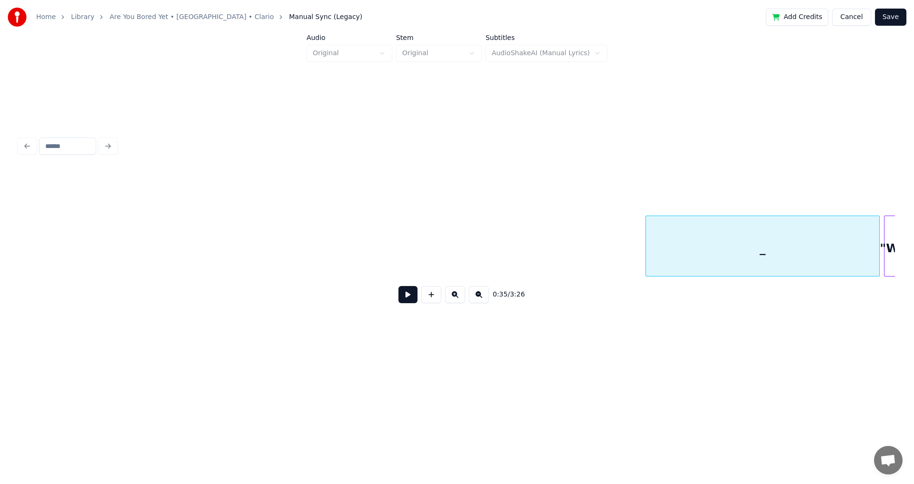
click at [797, 261] on div "_" at bounding box center [762, 248] width 233 height 65
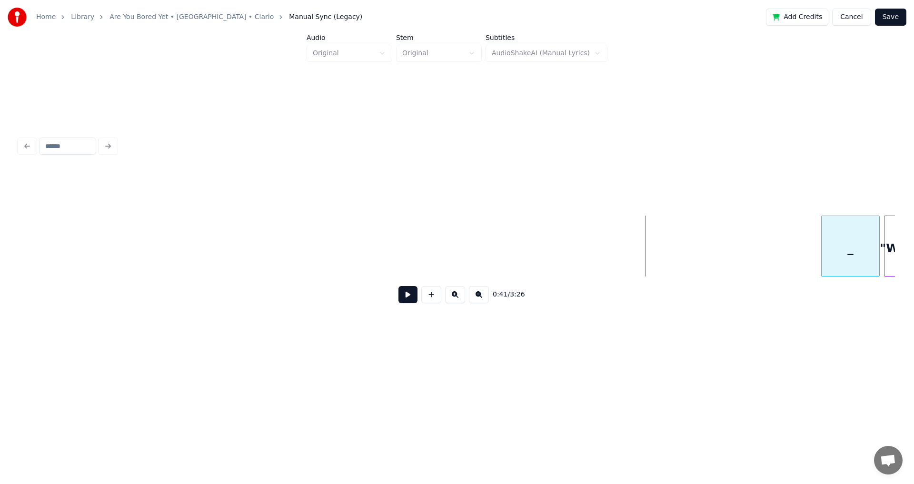
click at [825, 250] on div at bounding box center [823, 246] width 3 height 60
drag, startPoint x: 740, startPoint y: 311, endPoint x: 491, endPoint y: 294, distance: 249.7
click at [740, 312] on div "0:43 / 3:26" at bounding box center [457, 295] width 876 height 36
click at [407, 302] on button at bounding box center [408, 294] width 19 height 17
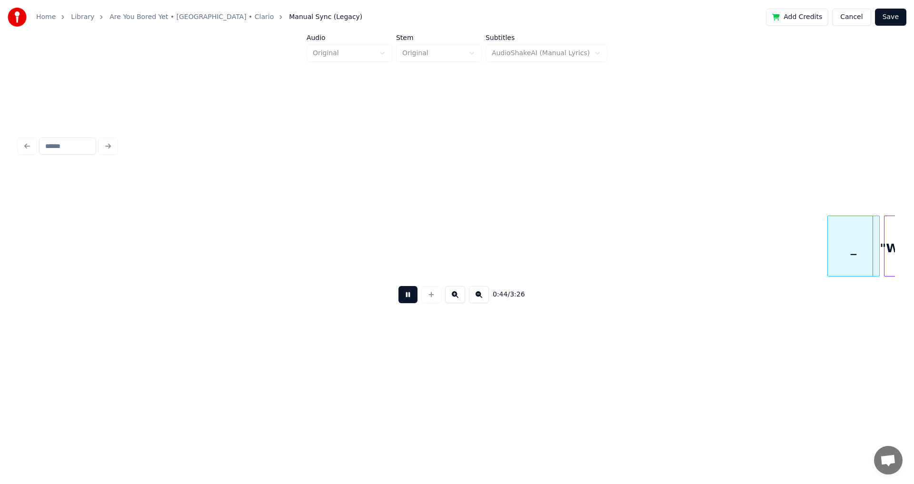
click at [407, 302] on button at bounding box center [408, 294] width 19 height 17
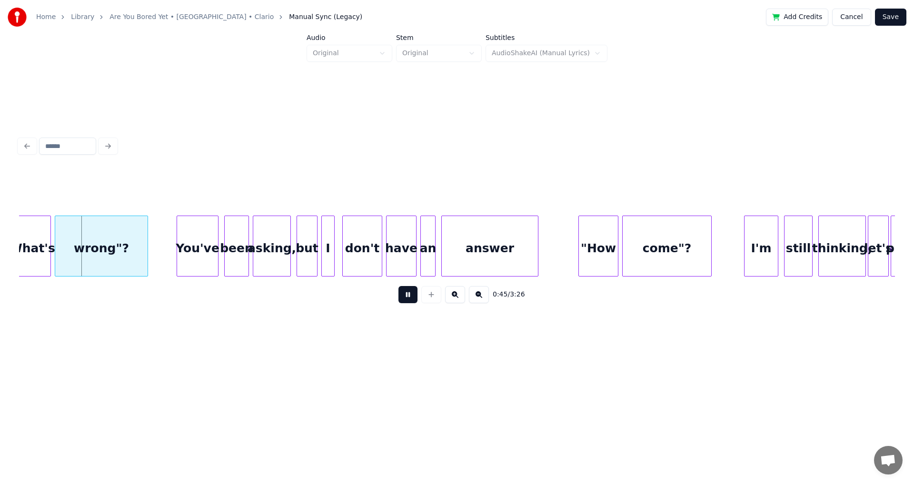
click at [407, 302] on button at bounding box center [408, 294] width 19 height 17
click at [888, 16] on button "Save" at bounding box center [890, 17] width 31 height 17
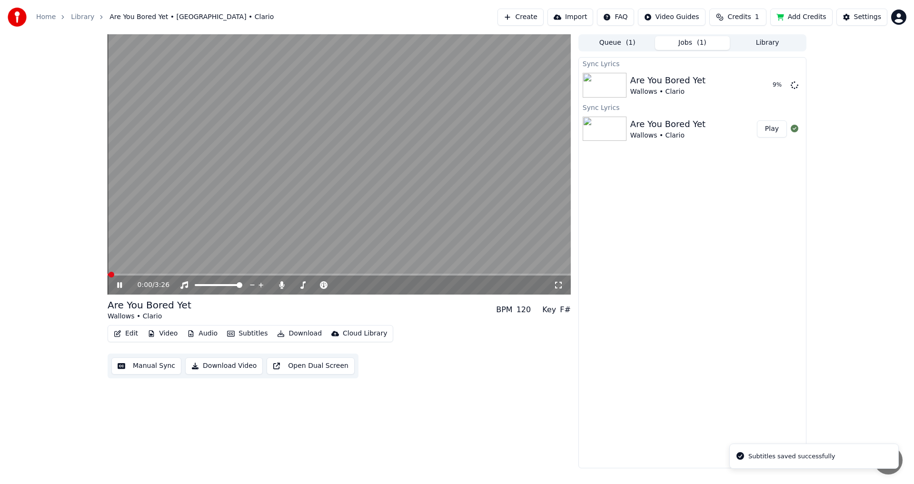
click at [142, 278] on div "0:00 / 3:26" at bounding box center [339, 285] width 463 height 19
click at [144, 273] on video at bounding box center [339, 164] width 463 height 261
click at [147, 273] on video at bounding box center [339, 164] width 463 height 261
click at [149, 274] on span at bounding box center [339, 275] width 463 height 2
click at [118, 289] on icon at bounding box center [126, 285] width 22 height 8
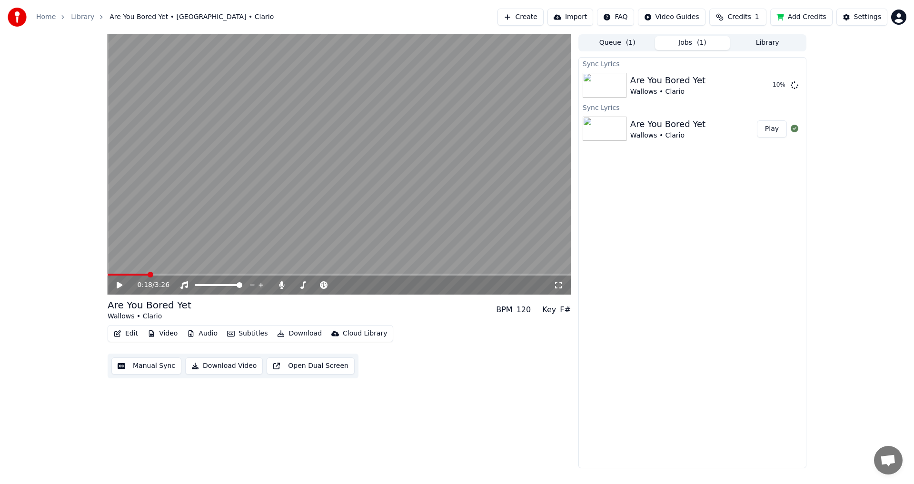
click at [120, 289] on icon at bounding box center [126, 285] width 22 height 8
click at [177, 274] on span at bounding box center [339, 275] width 463 height 2
click at [191, 275] on span at bounding box center [339, 275] width 463 height 2
drag, startPoint x: 732, startPoint y: 419, endPoint x: 714, endPoint y: 415, distance: 18.4
click at [732, 419] on div "Sync Lyrics Are You Bored Yet Wallows • Clario Play Sync Lyrics Are You Bored Y…" at bounding box center [693, 263] width 228 height 412
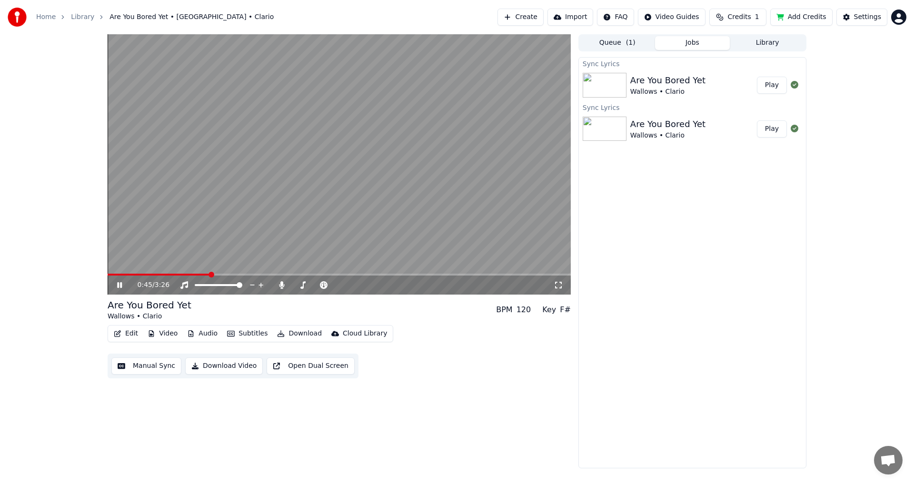
click at [202, 275] on span at bounding box center [159, 275] width 102 height 2
click at [121, 286] on icon at bounding box center [119, 285] width 5 height 6
click at [130, 333] on button "Edit" at bounding box center [126, 333] width 32 height 13
click at [218, 242] on video at bounding box center [339, 164] width 463 height 261
click at [228, 234] on video at bounding box center [339, 164] width 463 height 261
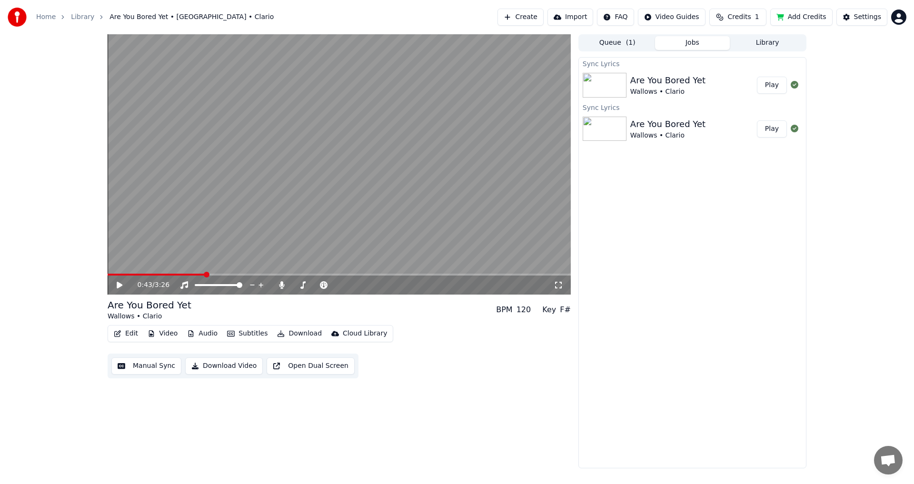
click at [228, 234] on video at bounding box center [339, 164] width 463 height 261
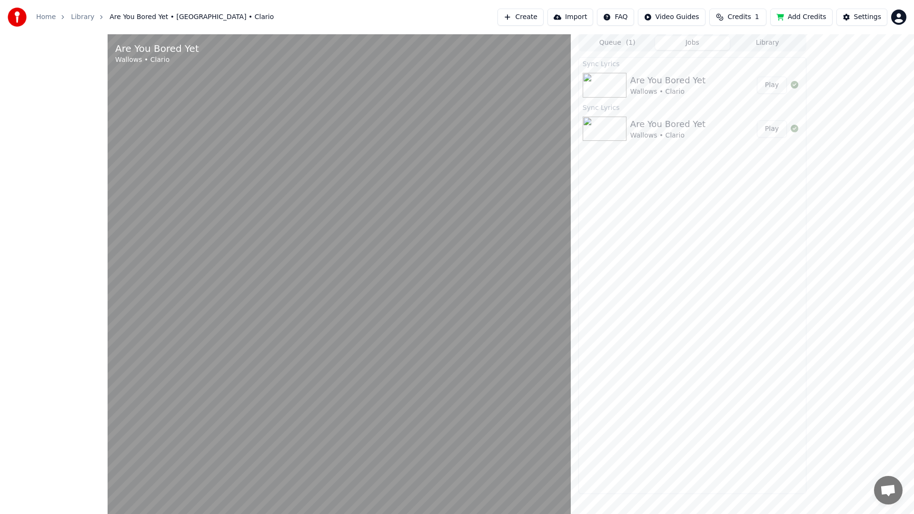
click at [368, 299] on video at bounding box center [339, 291] width 463 height 514
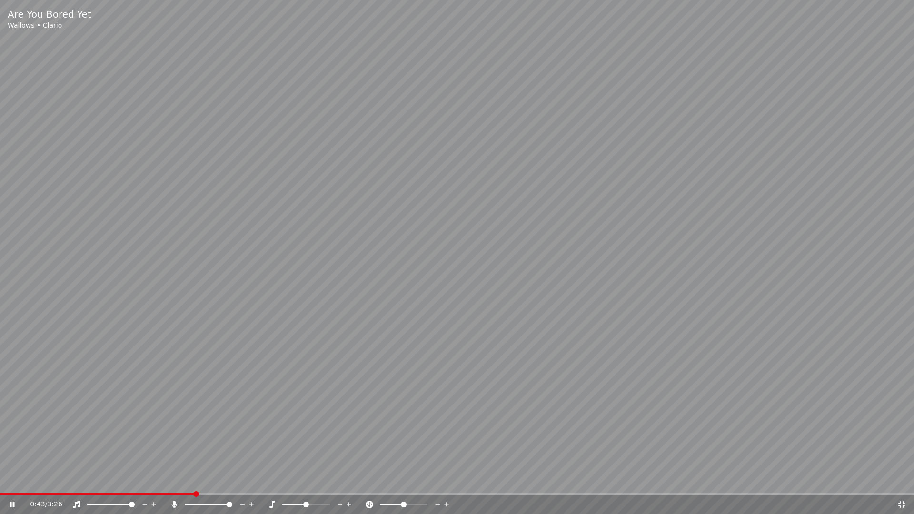
click at [368, 299] on video at bounding box center [457, 257] width 914 height 514
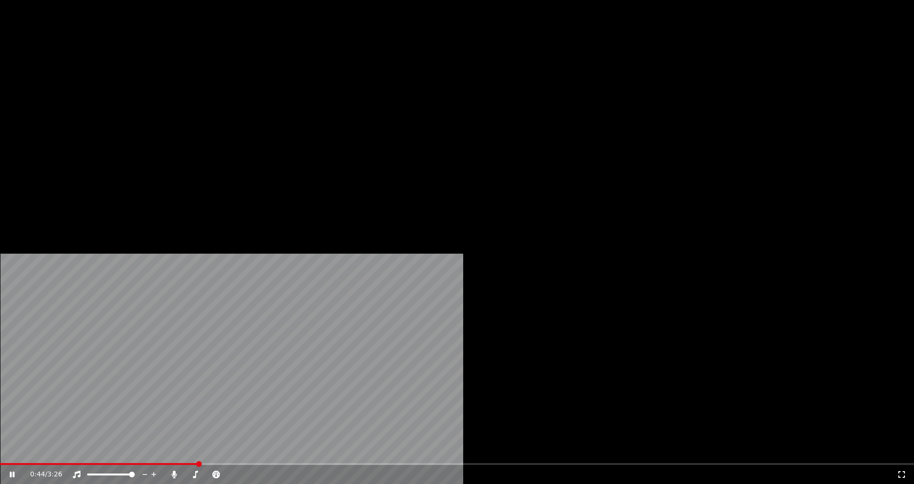
click at [371, 268] on video at bounding box center [457, 257] width 914 height 514
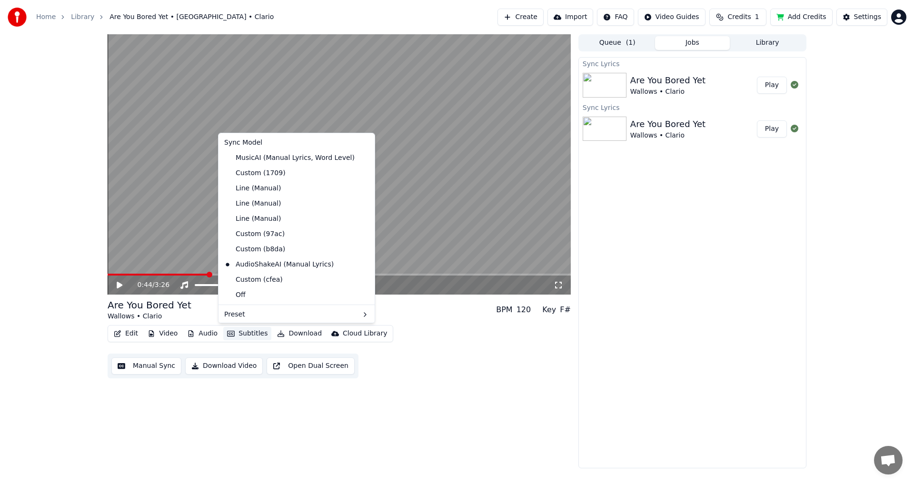
click at [239, 334] on button "Subtitles" at bounding box center [247, 333] width 48 height 13
click at [283, 281] on div "Custom (cfea)" at bounding box center [297, 279] width 152 height 15
click at [248, 280] on div "Custom (cfea)" at bounding box center [254, 279] width 66 height 15
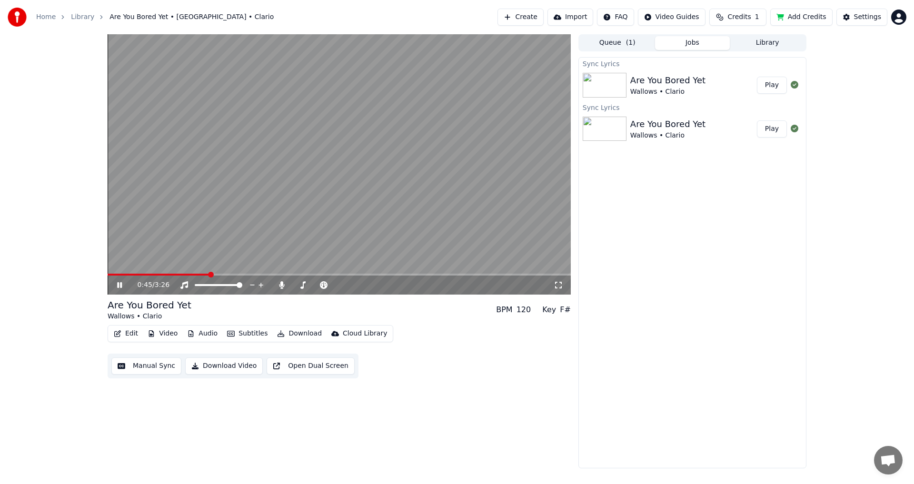
click at [255, 251] on video at bounding box center [339, 164] width 463 height 261
click at [200, 275] on span at bounding box center [159, 275] width 102 height 2
click at [231, 241] on video at bounding box center [339, 164] width 463 height 261
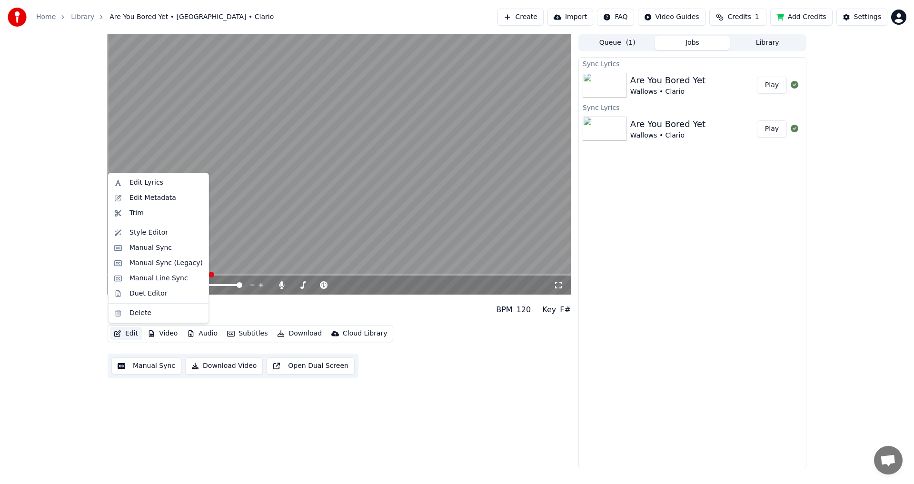
click at [112, 331] on button "Edit" at bounding box center [126, 333] width 32 height 13
click at [162, 180] on div "Edit Lyrics" at bounding box center [166, 183] width 73 height 10
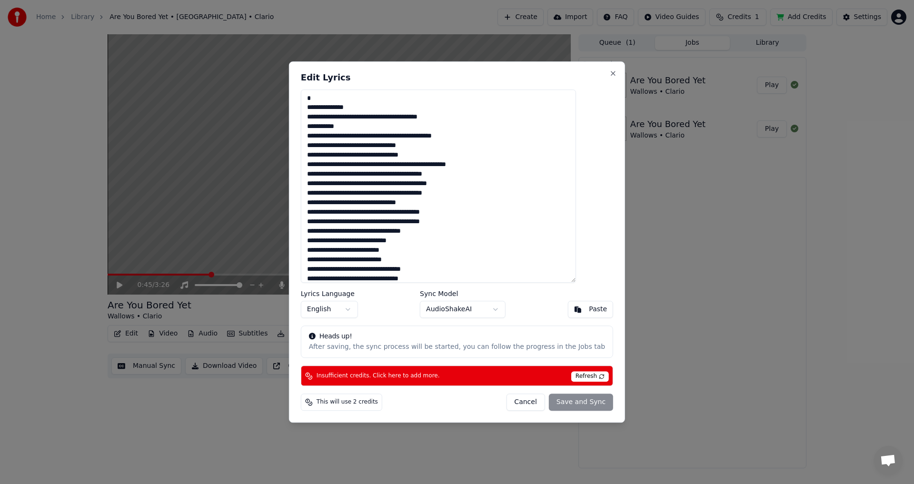
click at [345, 100] on textarea at bounding box center [438, 187] width 275 height 194
click at [516, 403] on button "Cancel" at bounding box center [525, 402] width 39 height 17
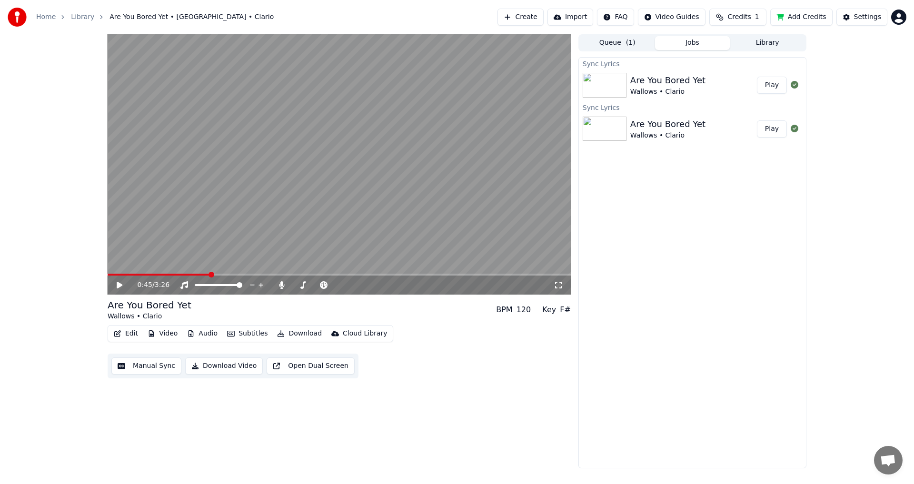
click at [484, 197] on video at bounding box center [339, 164] width 463 height 261
click at [511, 169] on video at bounding box center [339, 164] width 463 height 261
click at [631, 131] on div "Wallows • Clario" at bounding box center [668, 136] width 75 height 10
click at [393, 217] on video at bounding box center [339, 164] width 463 height 261
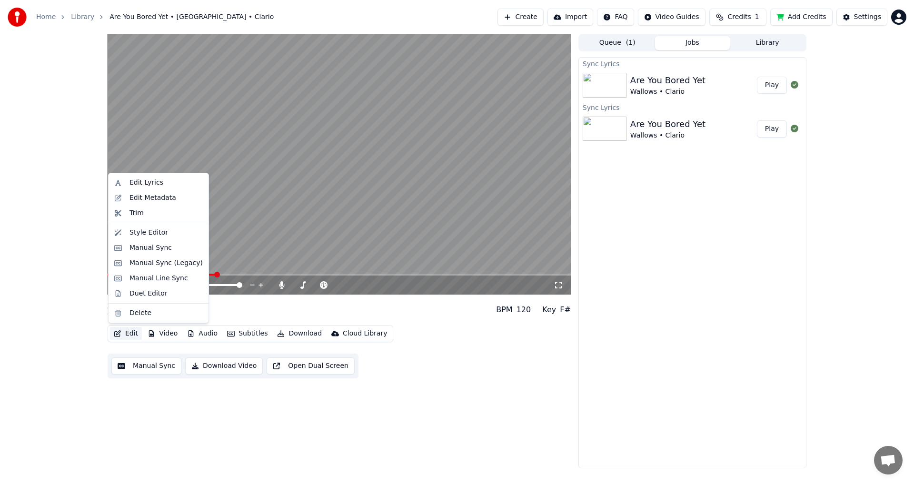
click at [133, 340] on button "Edit" at bounding box center [126, 333] width 32 height 13
click at [363, 167] on video at bounding box center [339, 164] width 463 height 261
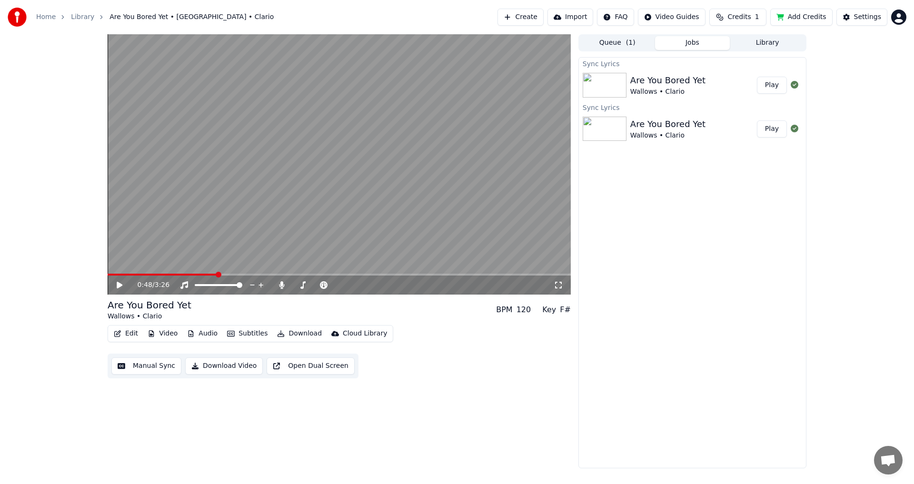
click at [138, 366] on button "Manual Sync" at bounding box center [146, 366] width 70 height 17
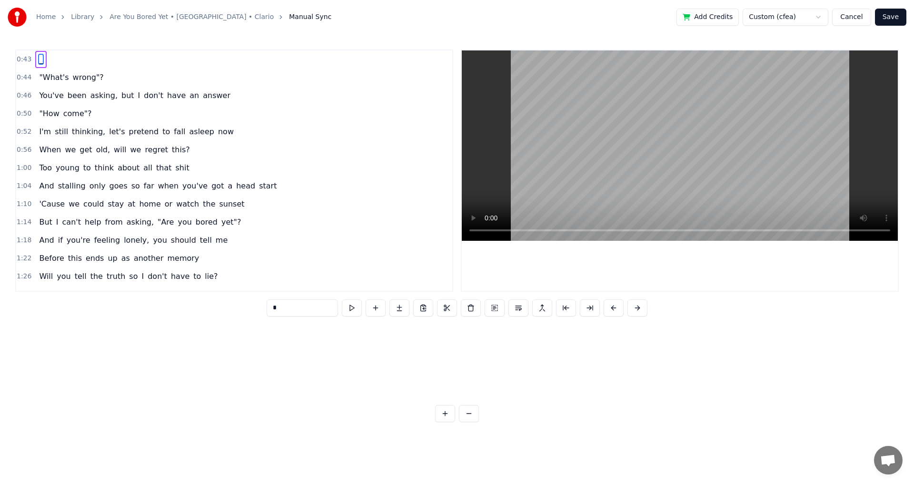
scroll to position [0, 6220]
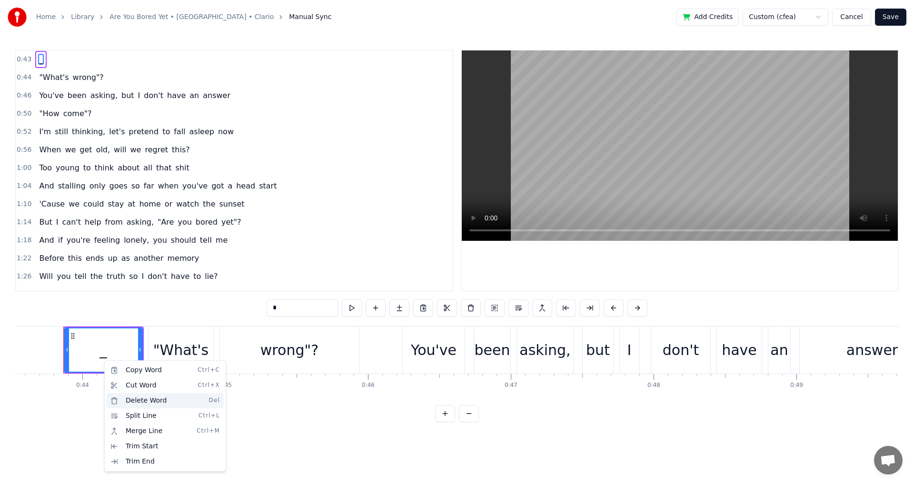
click at [124, 399] on div "Delete Word Del" at bounding box center [165, 400] width 117 height 15
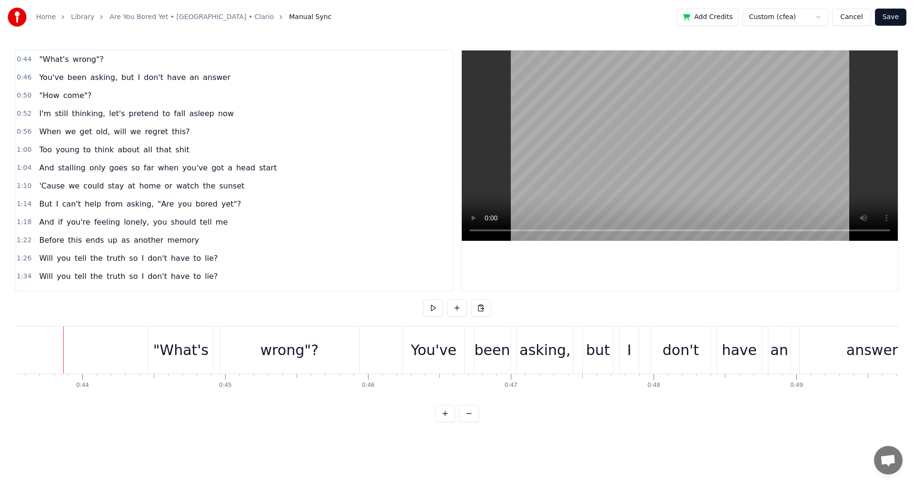
click at [885, 18] on button "Save" at bounding box center [890, 17] width 31 height 17
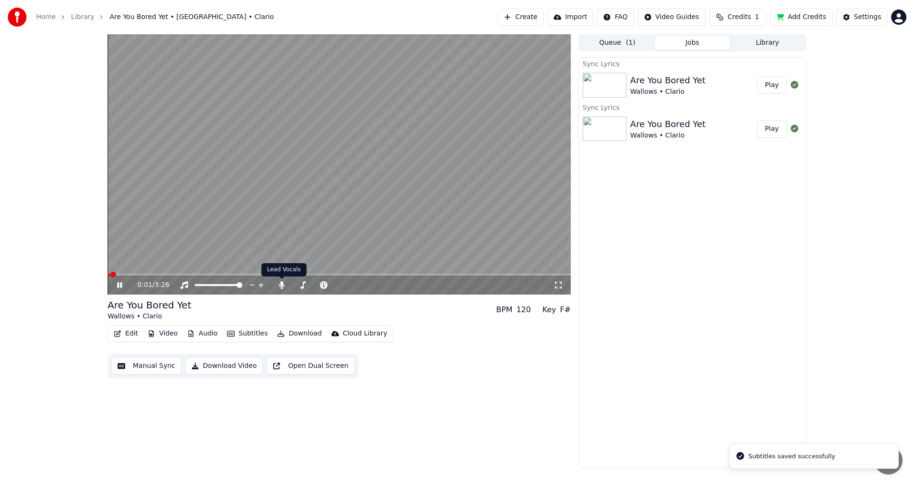
click at [244, 224] on video at bounding box center [339, 164] width 463 height 261
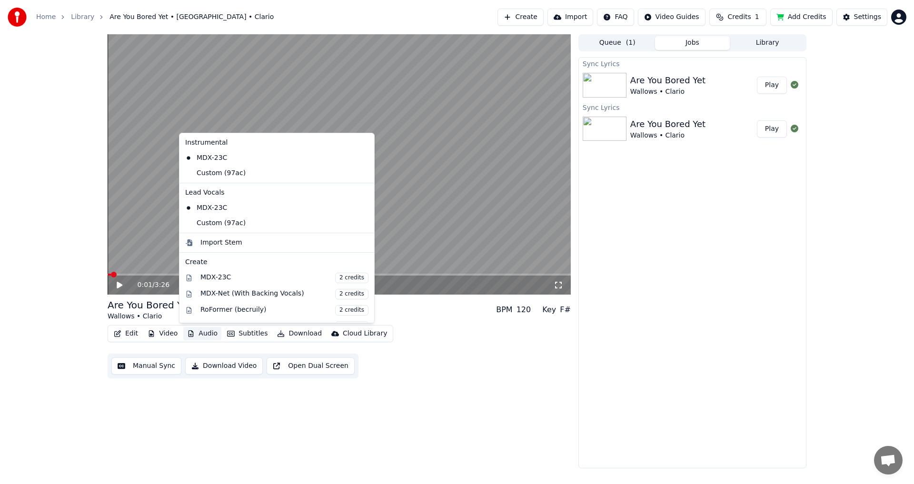
click at [198, 336] on button "Audio" at bounding box center [202, 333] width 38 height 13
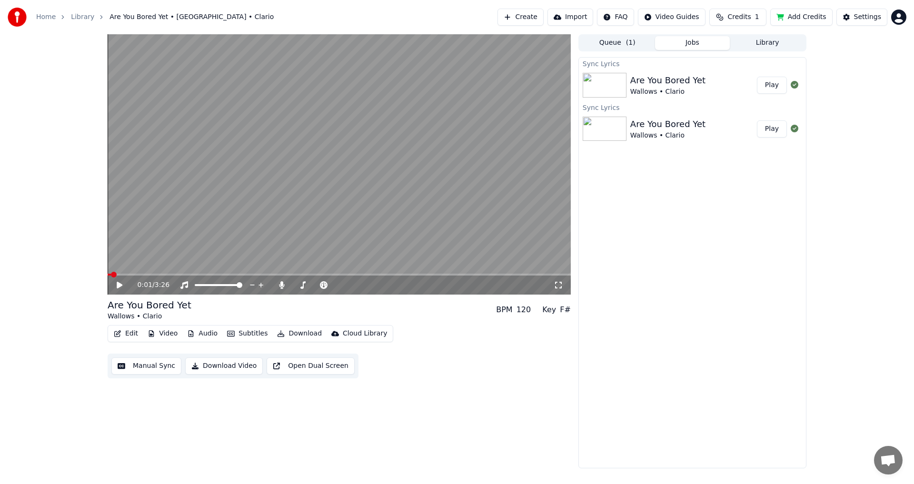
click at [472, 340] on div "Edit Video Audio Subtitles Download Cloud Library Manual Sync Download Video Op…" at bounding box center [339, 351] width 463 height 53
